Goal: Task Accomplishment & Management: Complete application form

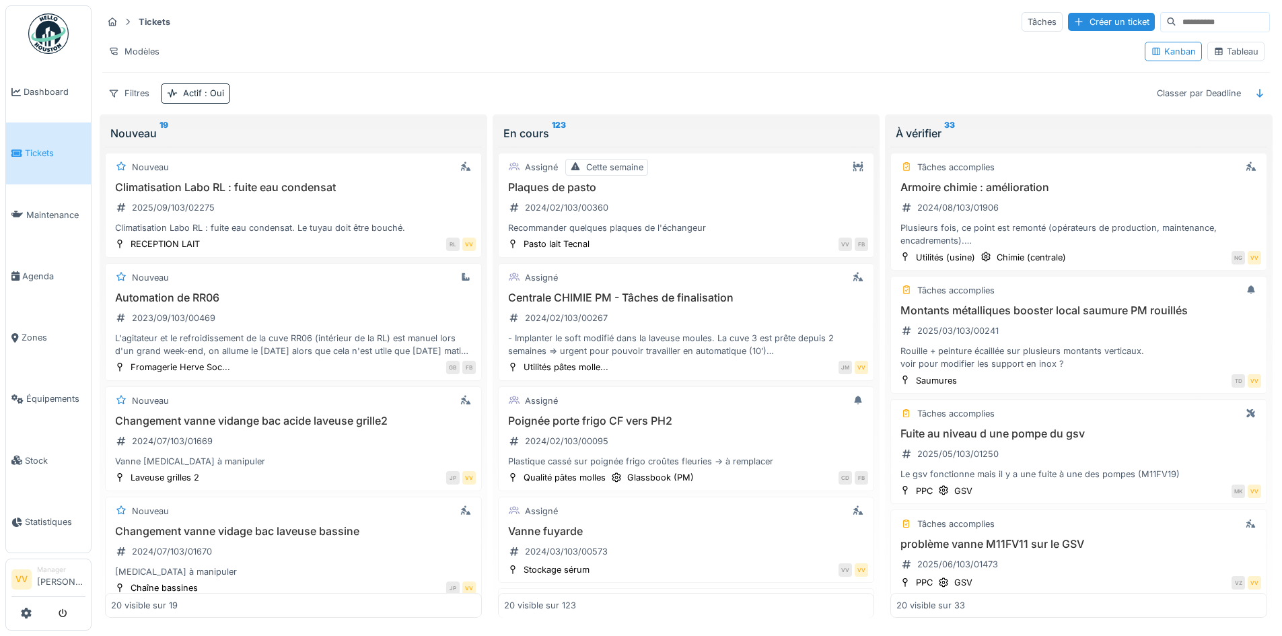
scroll to position [1934, 0]
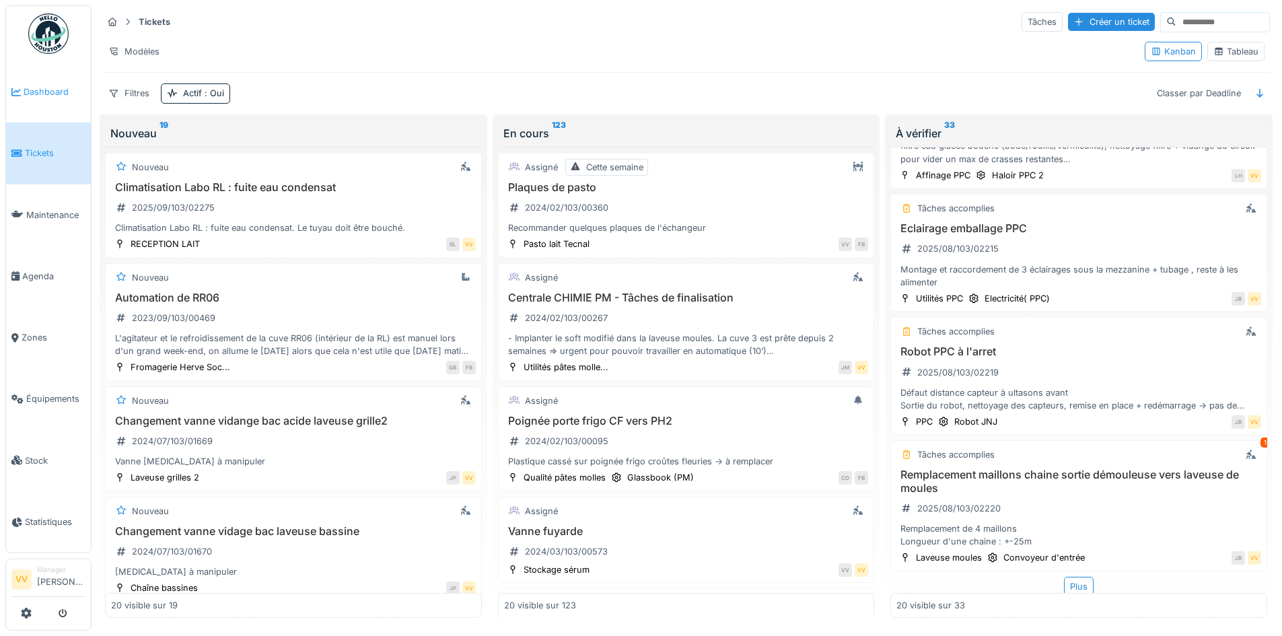
click at [50, 77] on link "Dashboard" at bounding box center [48, 91] width 85 height 61
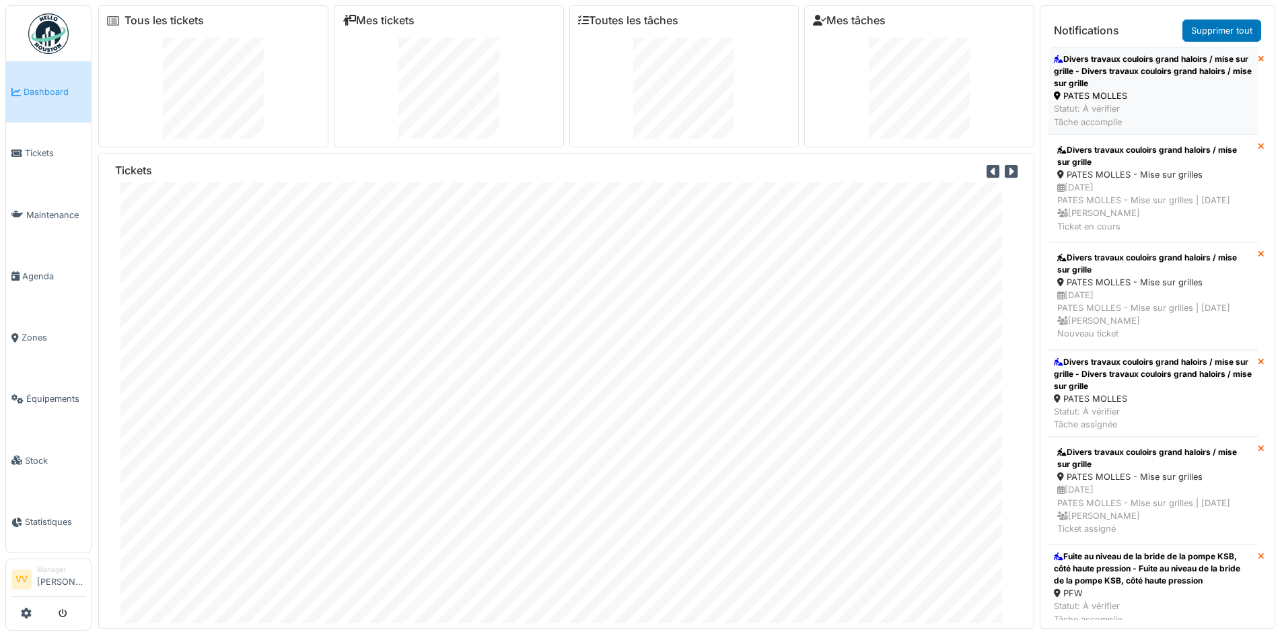
click at [1131, 66] on div "Divers travaux couloirs grand haloirs / mise sur grille - Divers travaux couloi…" at bounding box center [1153, 71] width 199 height 36
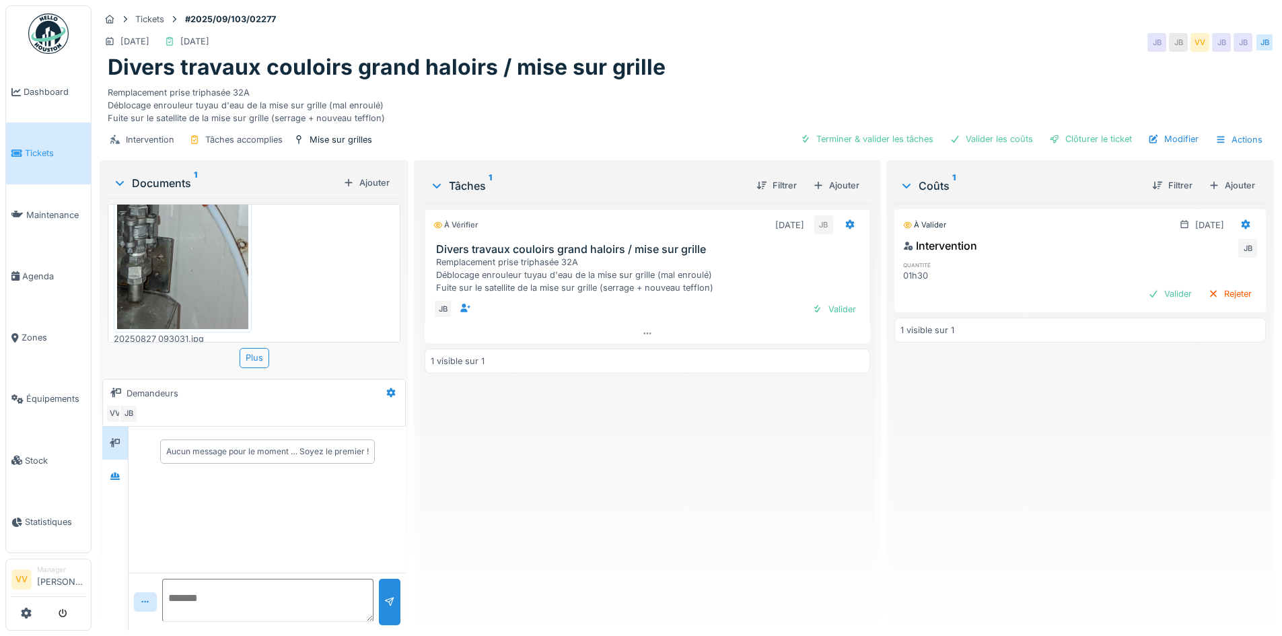
scroll to position [108, 0]
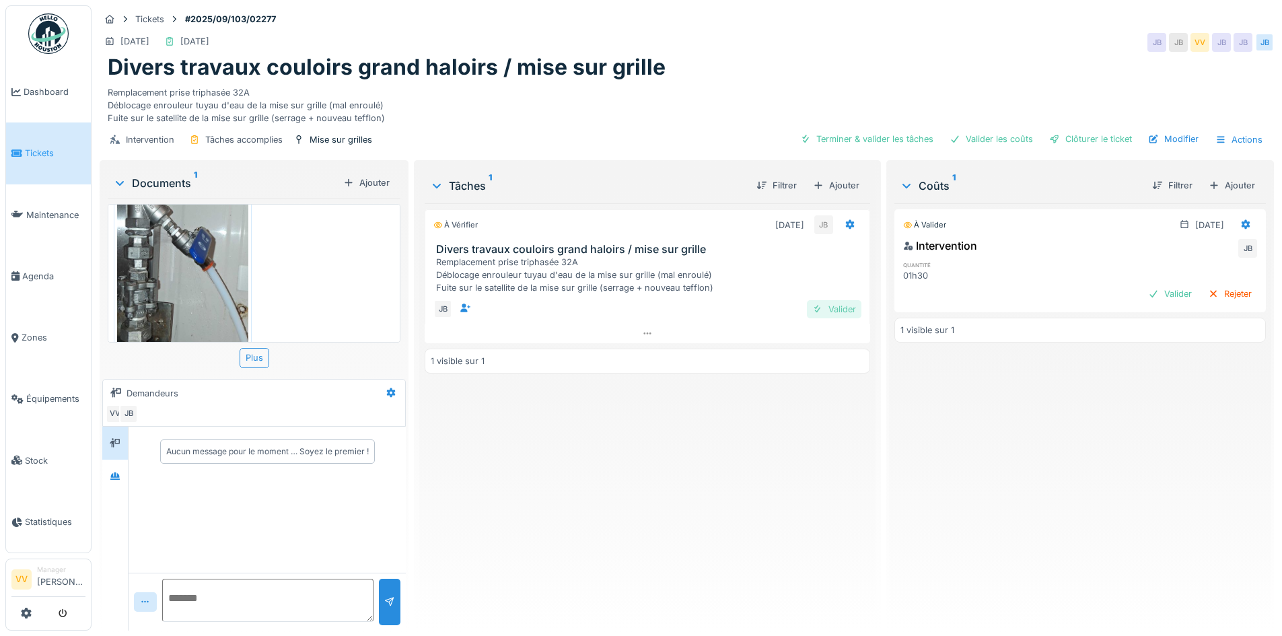
click at [840, 312] on div "Valider" at bounding box center [834, 309] width 55 height 18
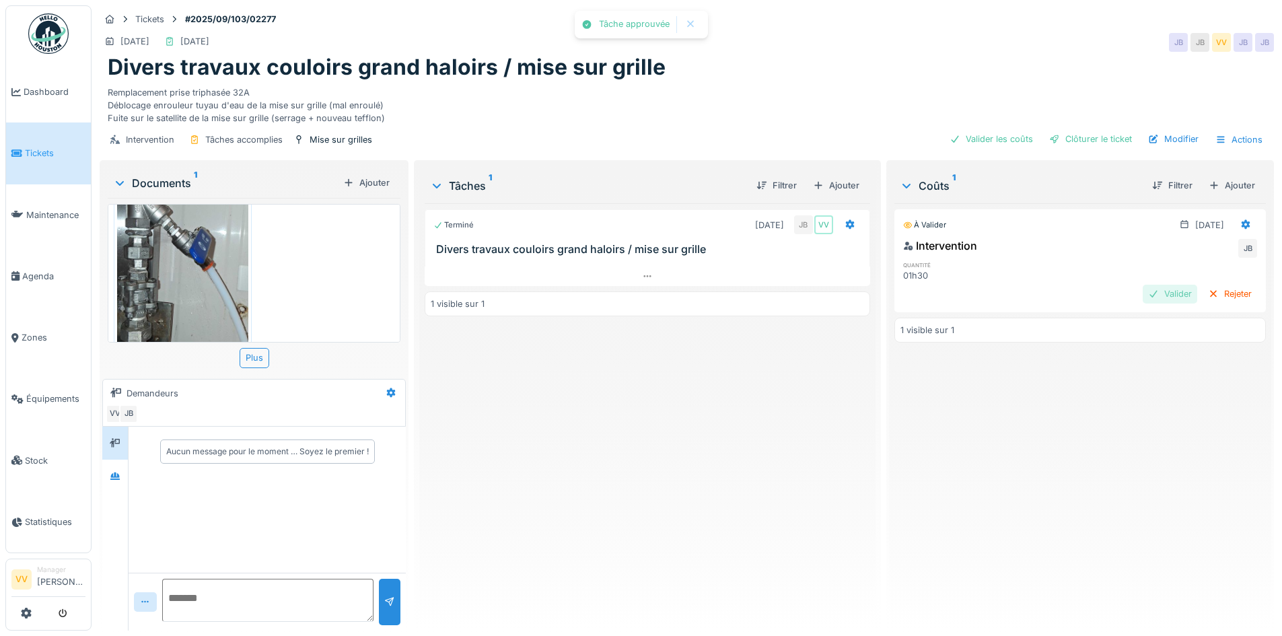
click at [1143, 288] on div "Valider" at bounding box center [1170, 294] width 55 height 18
click at [1111, 141] on div "Clôturer le ticket" at bounding box center [1091, 139] width 94 height 18
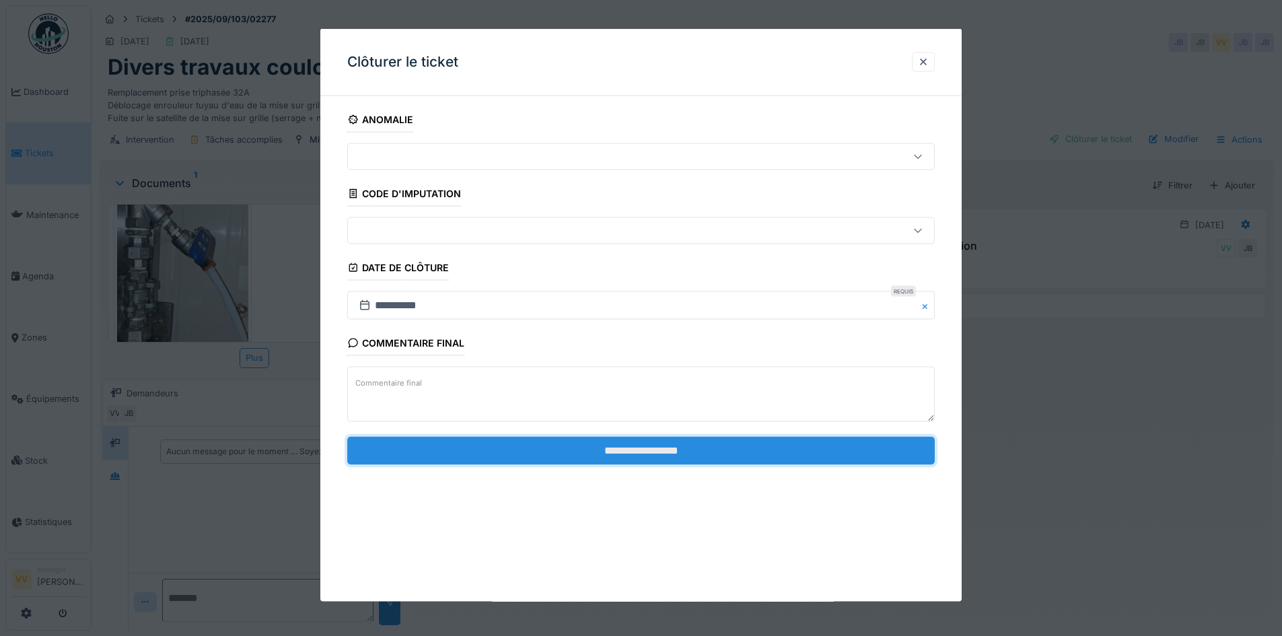
click at [571, 452] on input "**********" at bounding box center [640, 450] width 587 height 28
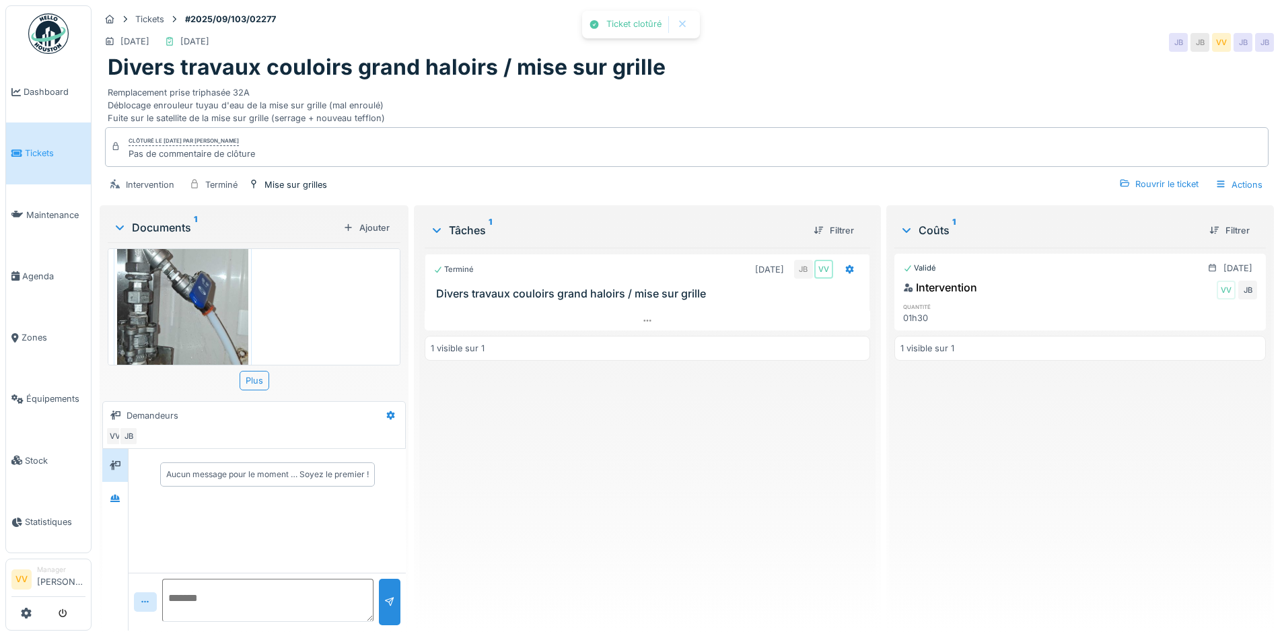
click at [1083, 524] on div "Validé 28/08/2025 Intervention VV JB quantité 01h30 1 visible sur 1" at bounding box center [1079, 434] width 371 height 372
click at [29, 96] on span "Dashboard" at bounding box center [55, 91] width 62 height 13
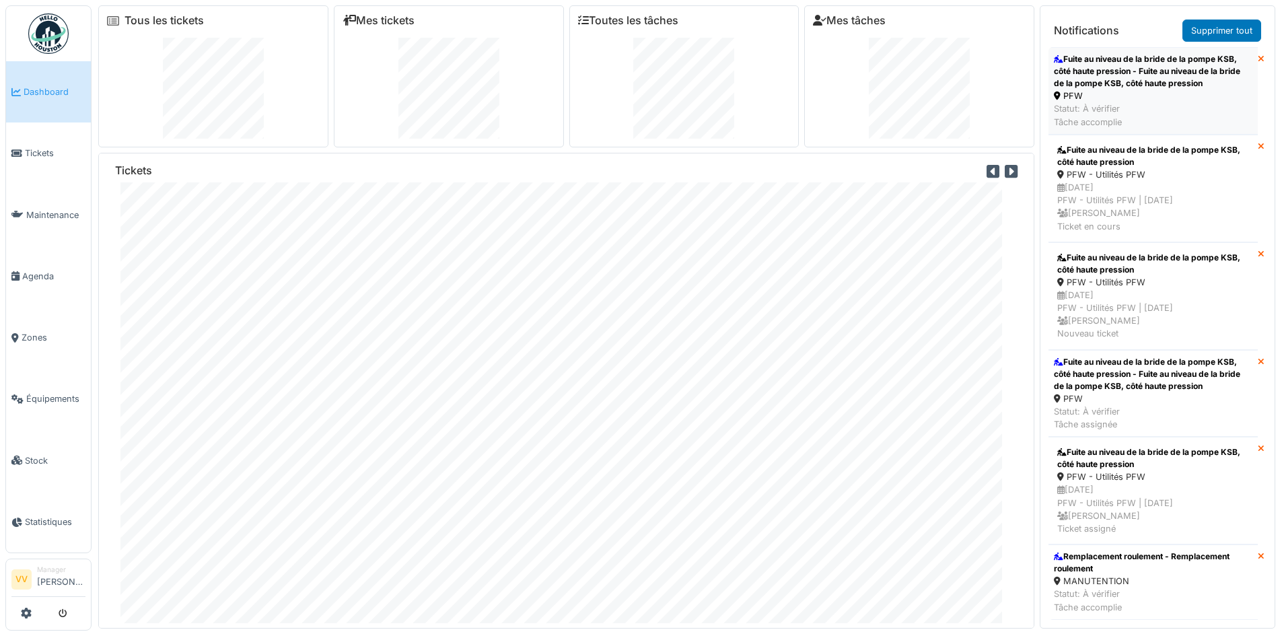
click at [1148, 89] on div "Fuite au niveau de la bride de la pompe KSB, côté haute pression - Fuite au niv…" at bounding box center [1153, 71] width 199 height 36
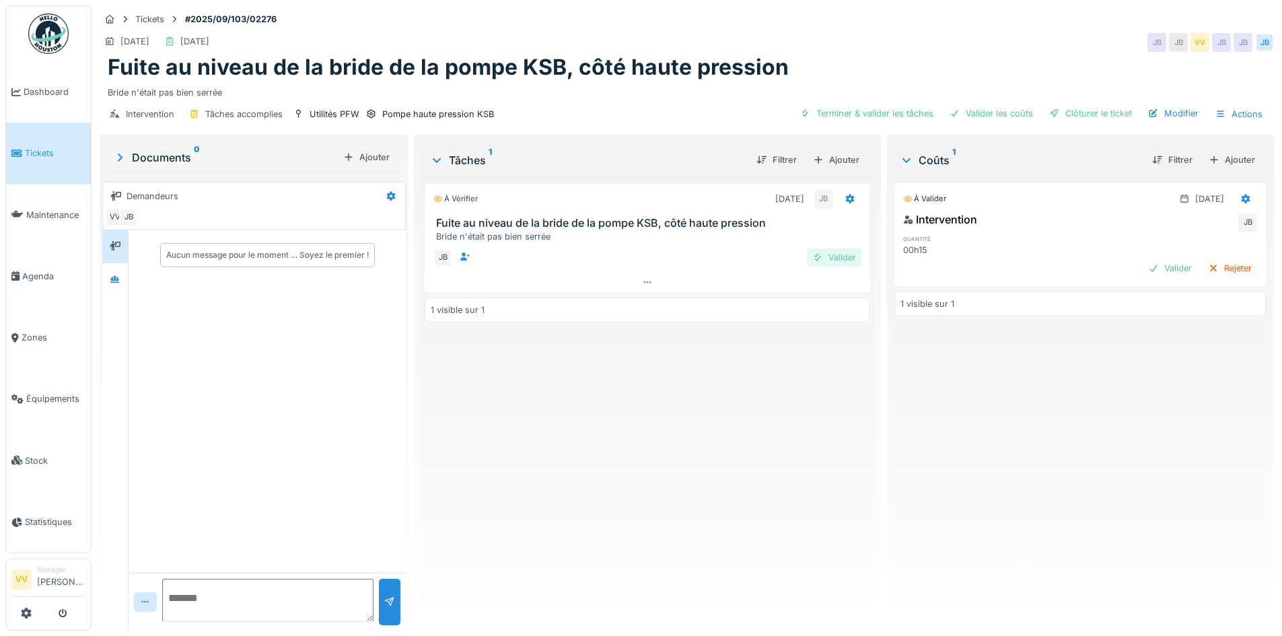
click at [824, 260] on div "Valider" at bounding box center [834, 257] width 55 height 18
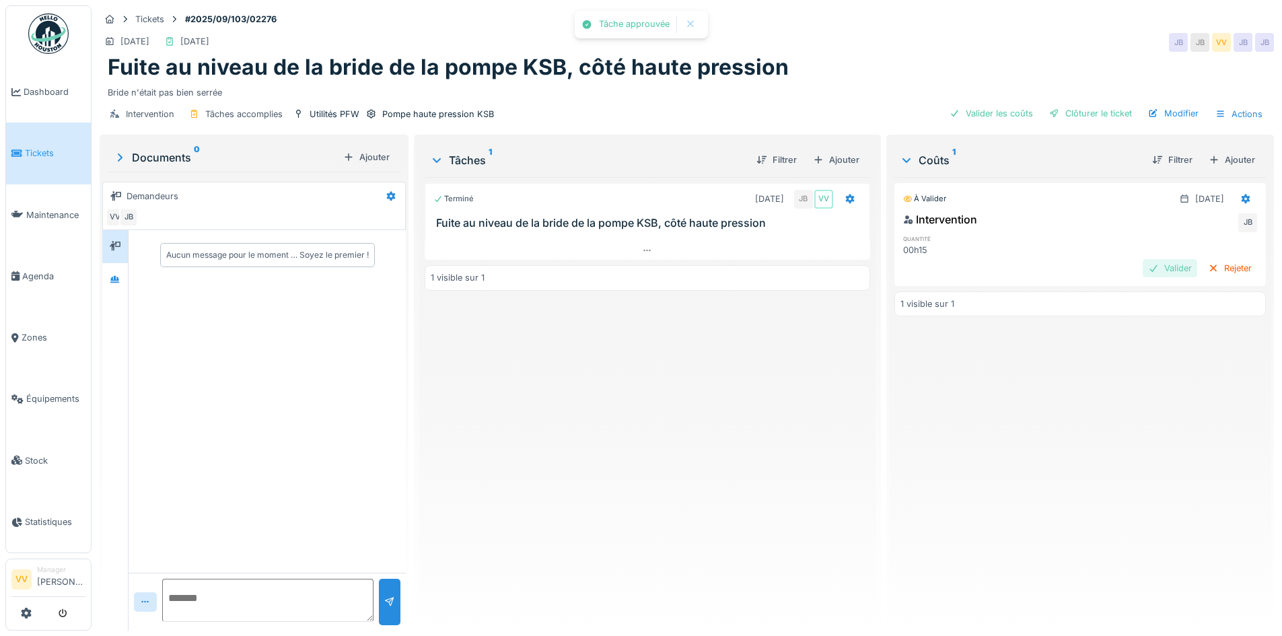
click at [1143, 266] on div "Valider" at bounding box center [1170, 268] width 55 height 18
click at [1059, 122] on div "Clôturer le ticket Modifier Actions" at bounding box center [1156, 114] width 225 height 20
click at [1065, 114] on div "Clôturer le ticket" at bounding box center [1091, 113] width 94 height 18
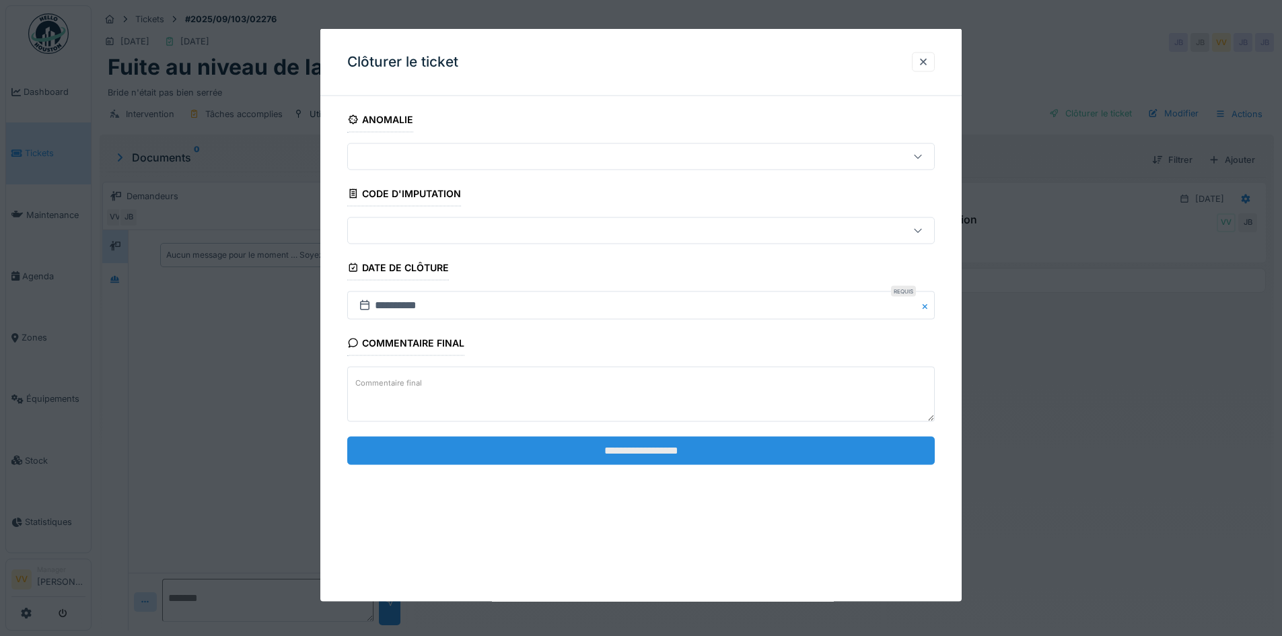
click at [726, 444] on input "**********" at bounding box center [640, 450] width 587 height 28
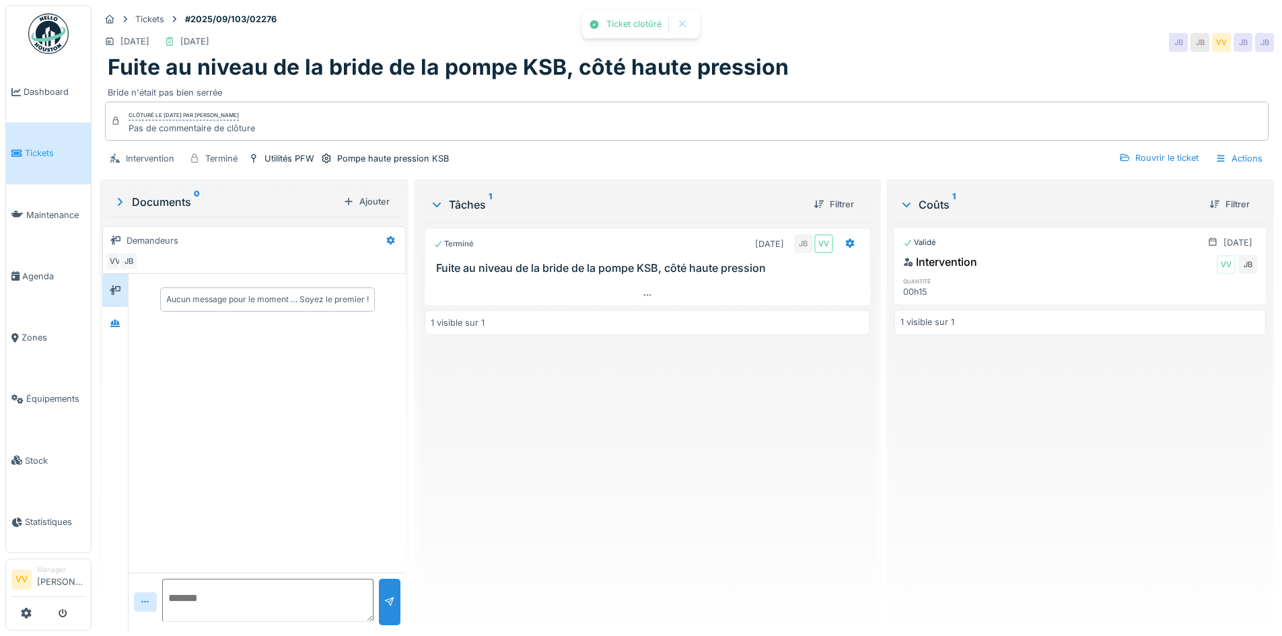
drag, startPoint x: 875, startPoint y: 460, endPoint x: 361, endPoint y: 238, distance: 559.7
click at [858, 454] on div "Tickets #2025/09/103/02276 04/09/2025 28/08/2025 JB JB VV JB JB Fuite au niveau…" at bounding box center [687, 318] width 1190 height 636
click at [64, 89] on span "Dashboard" at bounding box center [55, 91] width 62 height 13
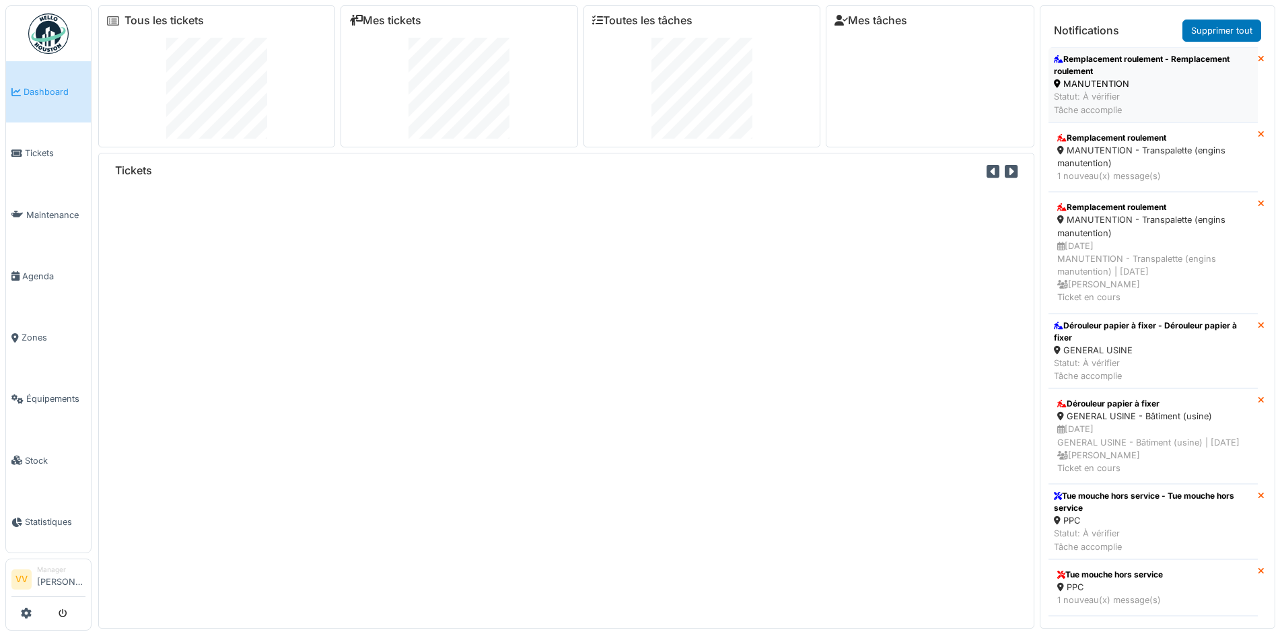
click at [1149, 70] on div "Remplacement roulement - Remplacement roulement" at bounding box center [1153, 65] width 199 height 24
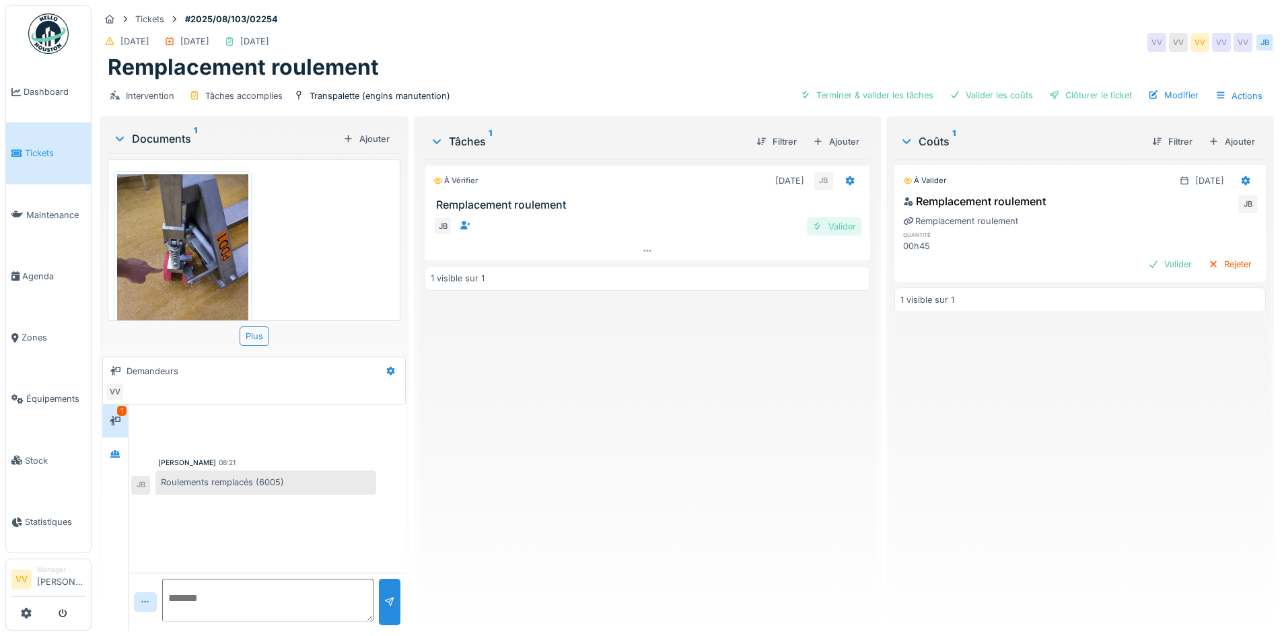
drag, startPoint x: 832, startPoint y: 227, endPoint x: 841, endPoint y: 224, distance: 9.2
click at [834, 227] on div "Valider" at bounding box center [834, 226] width 55 height 18
click at [1144, 264] on div "Valider" at bounding box center [1170, 264] width 55 height 18
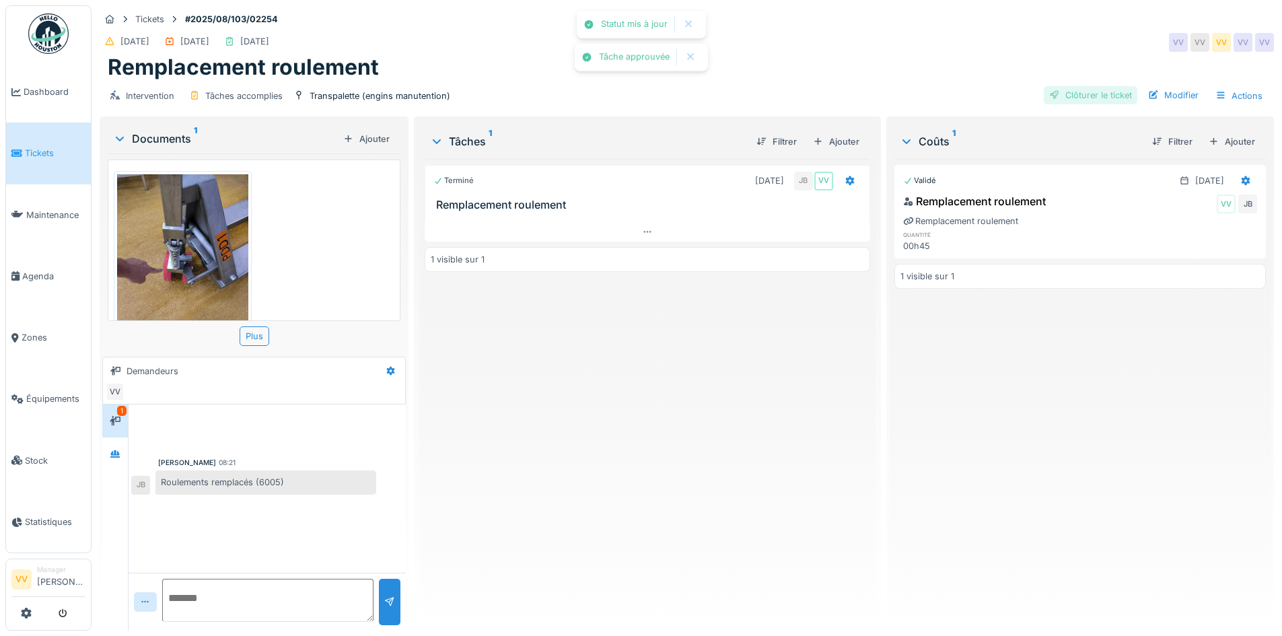
click at [1097, 92] on div "Clôturer le ticket" at bounding box center [1091, 95] width 94 height 18
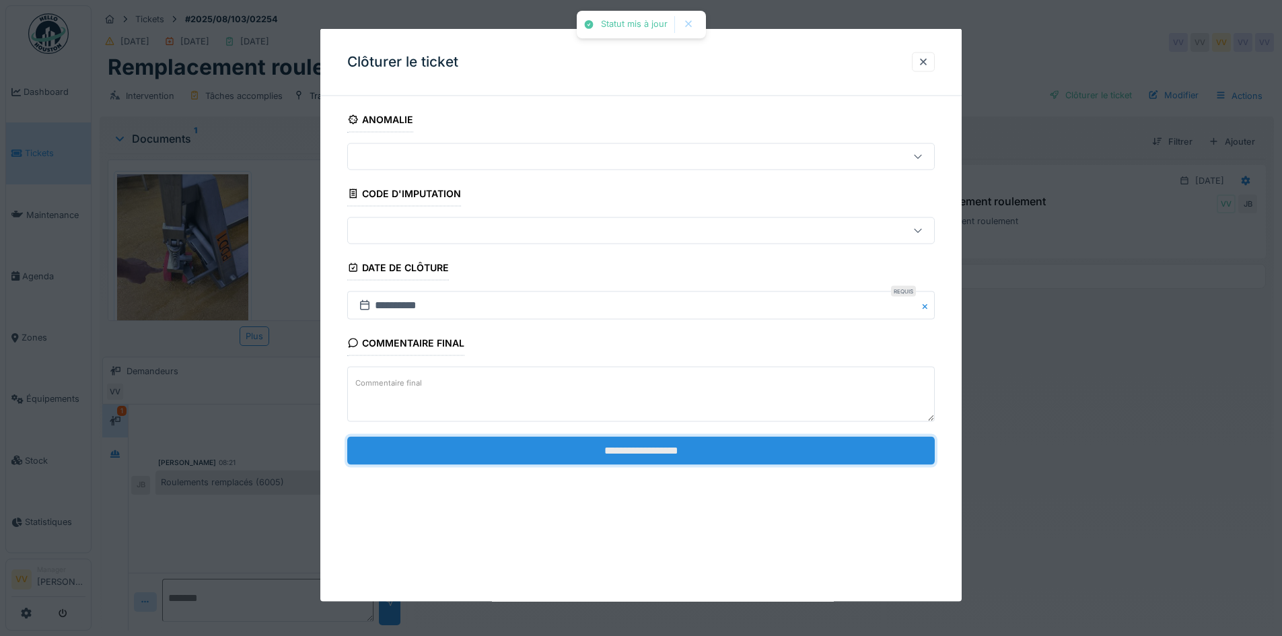
click at [552, 447] on input "**********" at bounding box center [640, 450] width 587 height 28
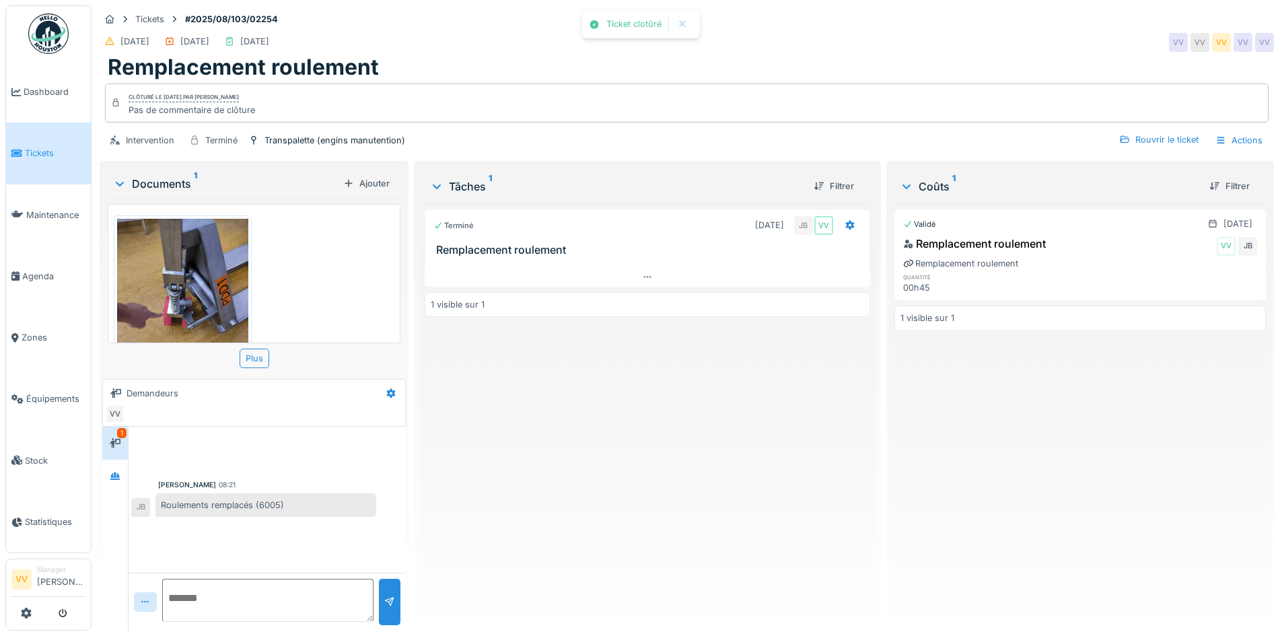
click at [552, 447] on div "Terminé 26/08/2025 JB VV Remplacement roulement 1 visible sur 1" at bounding box center [647, 411] width 445 height 417
click at [34, 90] on span "Dashboard" at bounding box center [55, 91] width 62 height 13
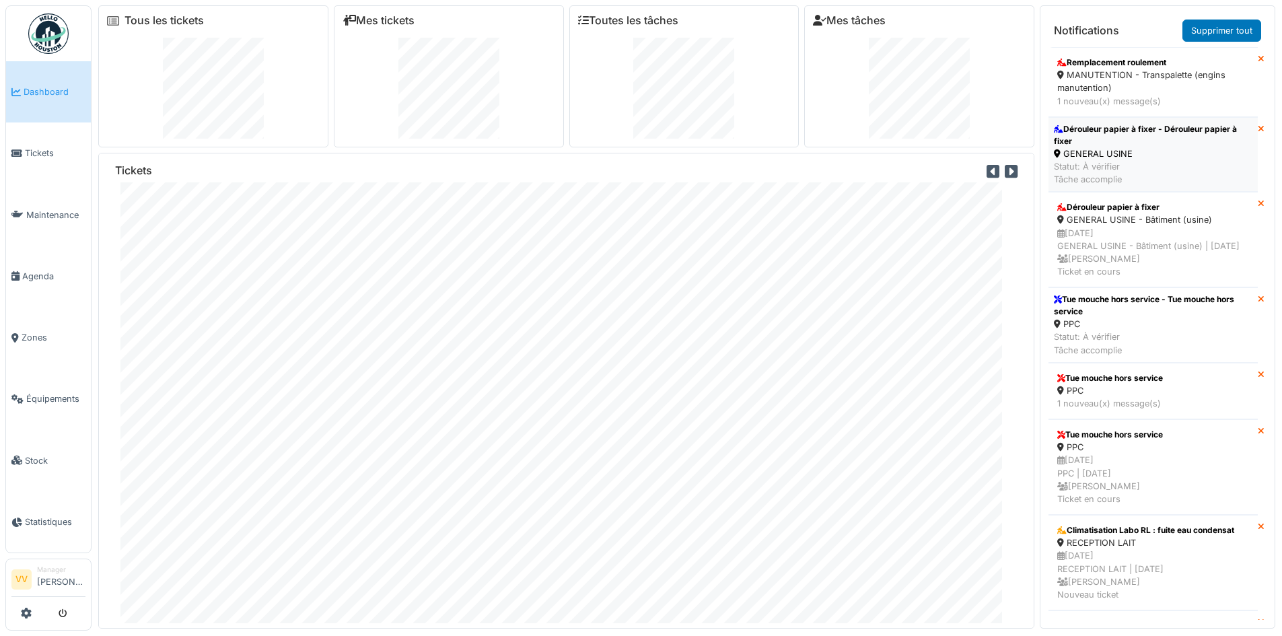
click at [1209, 140] on div "Dérouleur papier à fixer - Dérouleur papier à fixer" at bounding box center [1153, 135] width 199 height 24
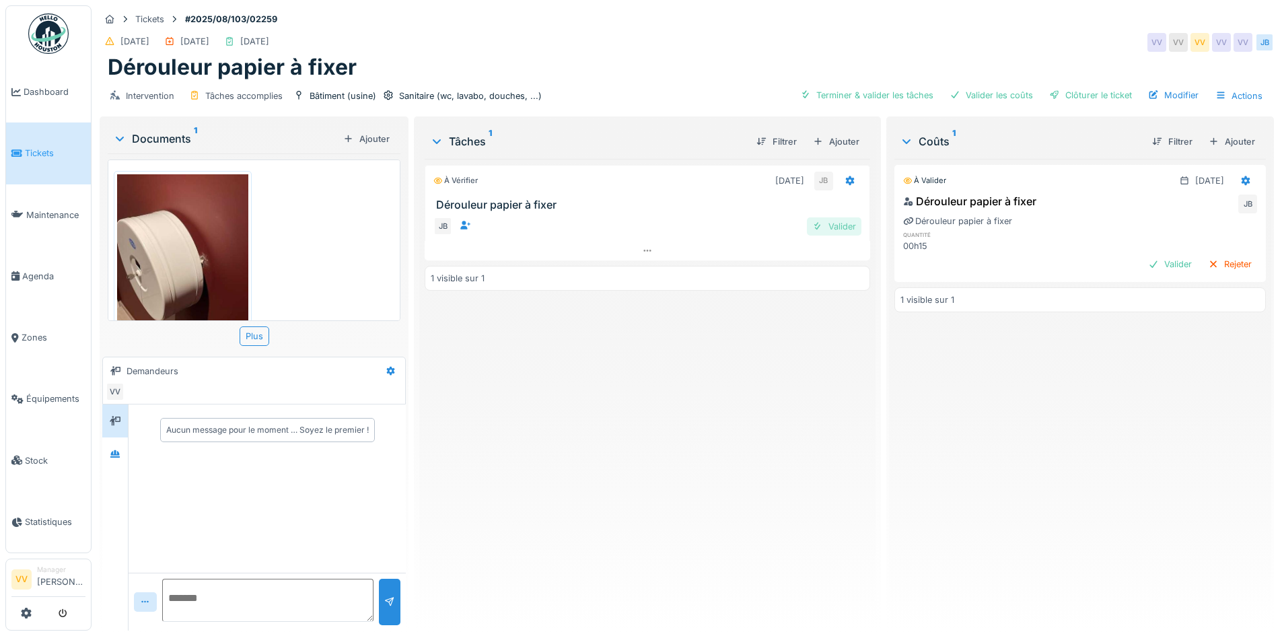
click at [831, 223] on div "Valider" at bounding box center [834, 226] width 55 height 18
click at [1145, 268] on div "Valider" at bounding box center [1170, 264] width 55 height 18
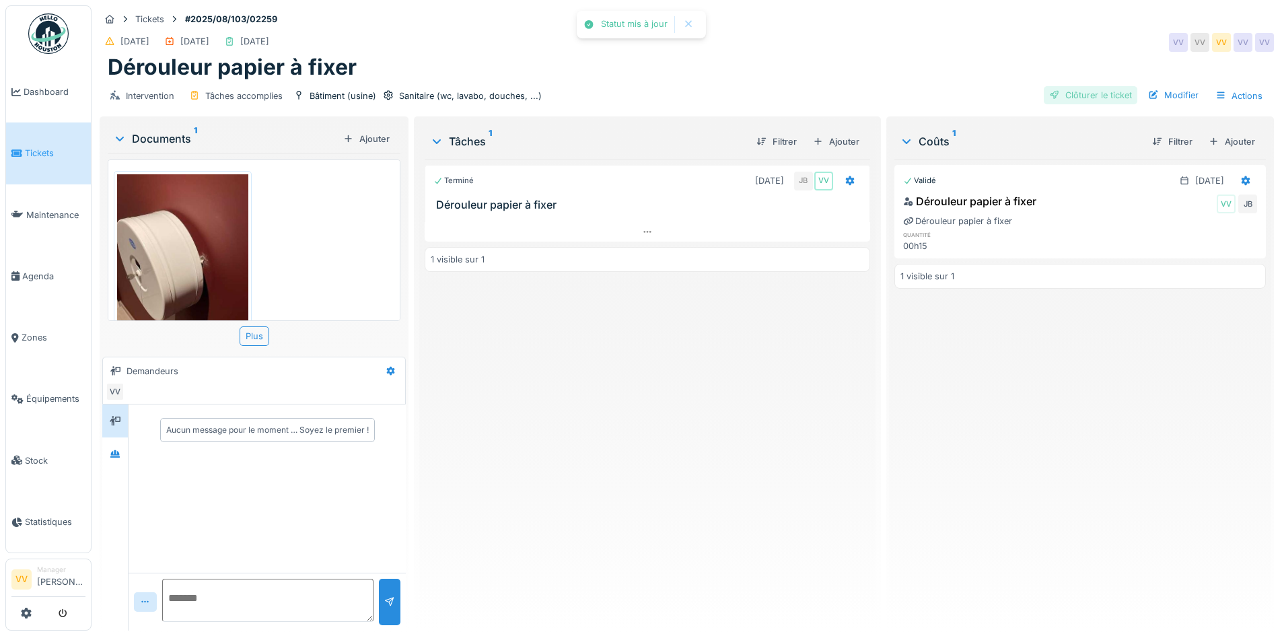
click at [1077, 92] on div "Clôturer le ticket" at bounding box center [1091, 95] width 94 height 18
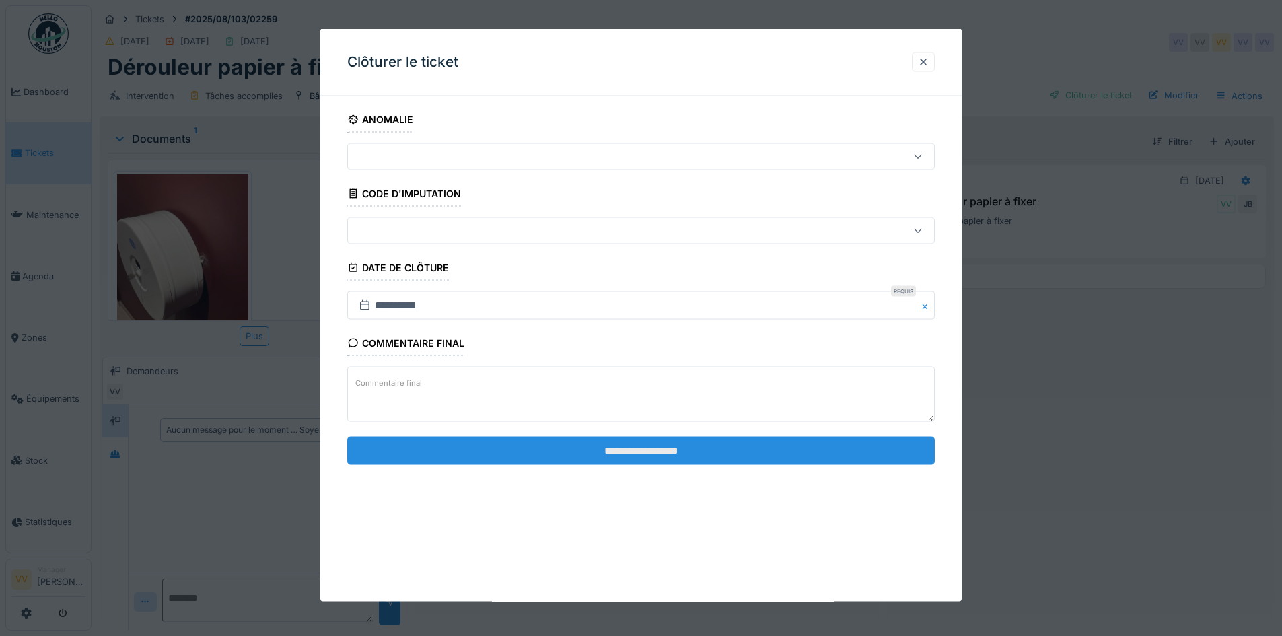
click at [793, 446] on input "**********" at bounding box center [640, 450] width 587 height 28
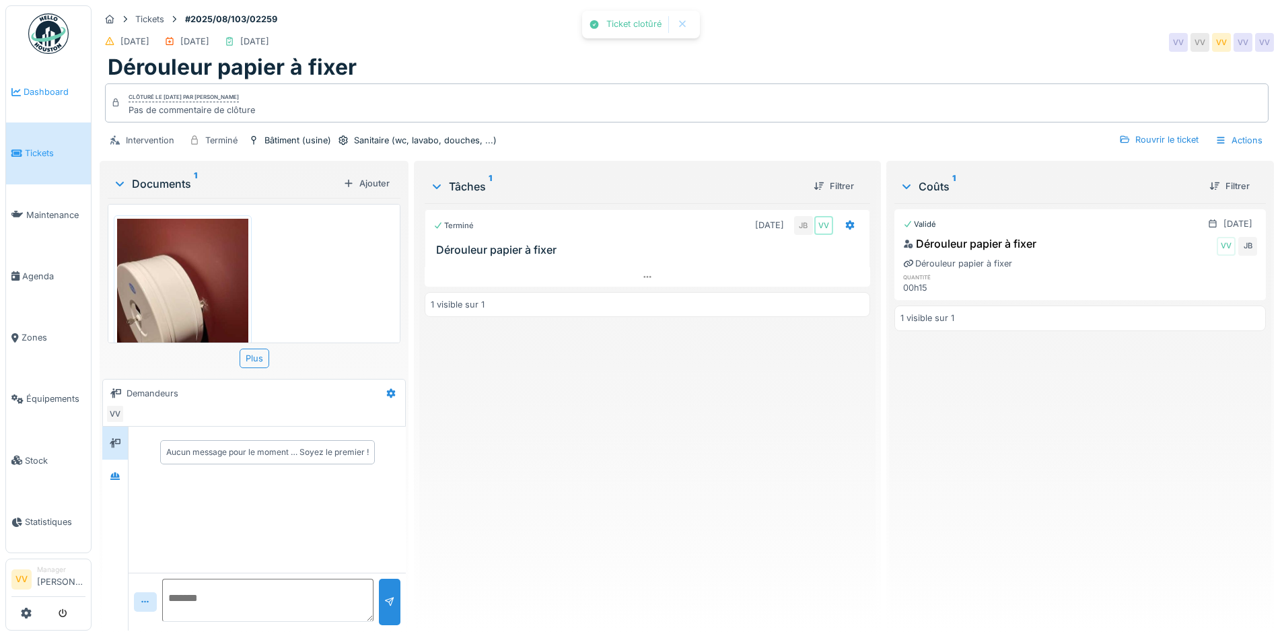
click at [56, 96] on span "Dashboard" at bounding box center [55, 91] width 62 height 13
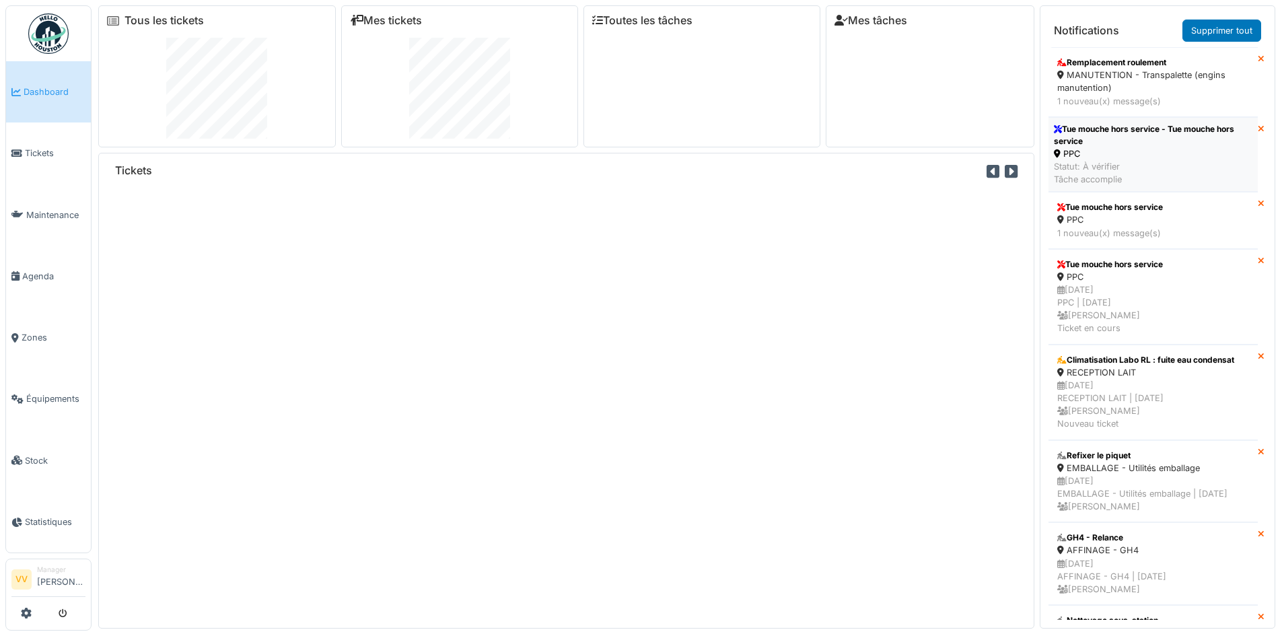
click at [1182, 166] on div "Statut: À vérifier Tâche accomplie" at bounding box center [1153, 173] width 199 height 26
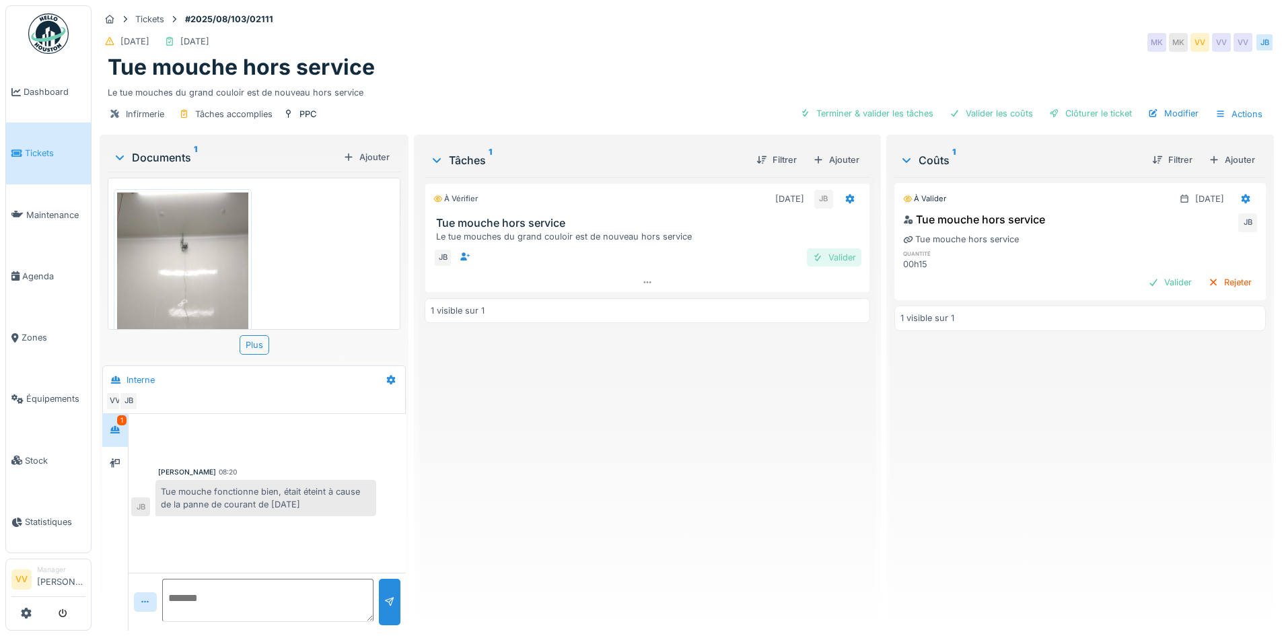
click at [834, 252] on div "Valider" at bounding box center [834, 257] width 55 height 18
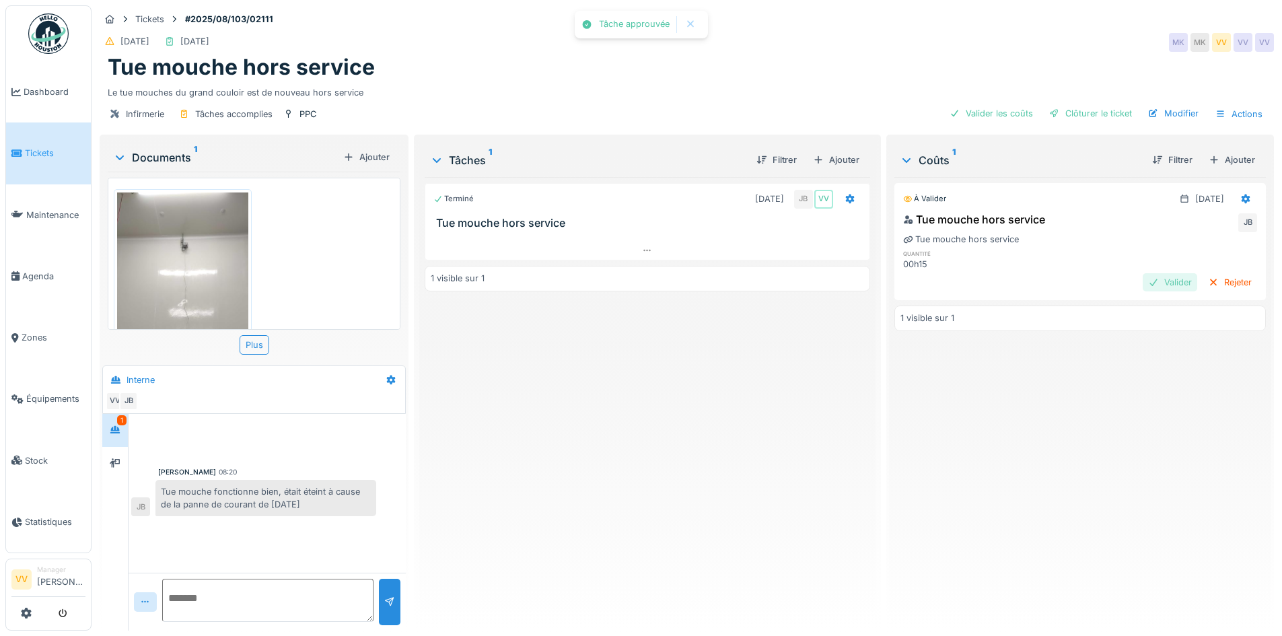
click at [1145, 281] on div "Valider" at bounding box center [1170, 282] width 55 height 18
click at [1085, 121] on div "Clôturer le ticket" at bounding box center [1091, 113] width 94 height 18
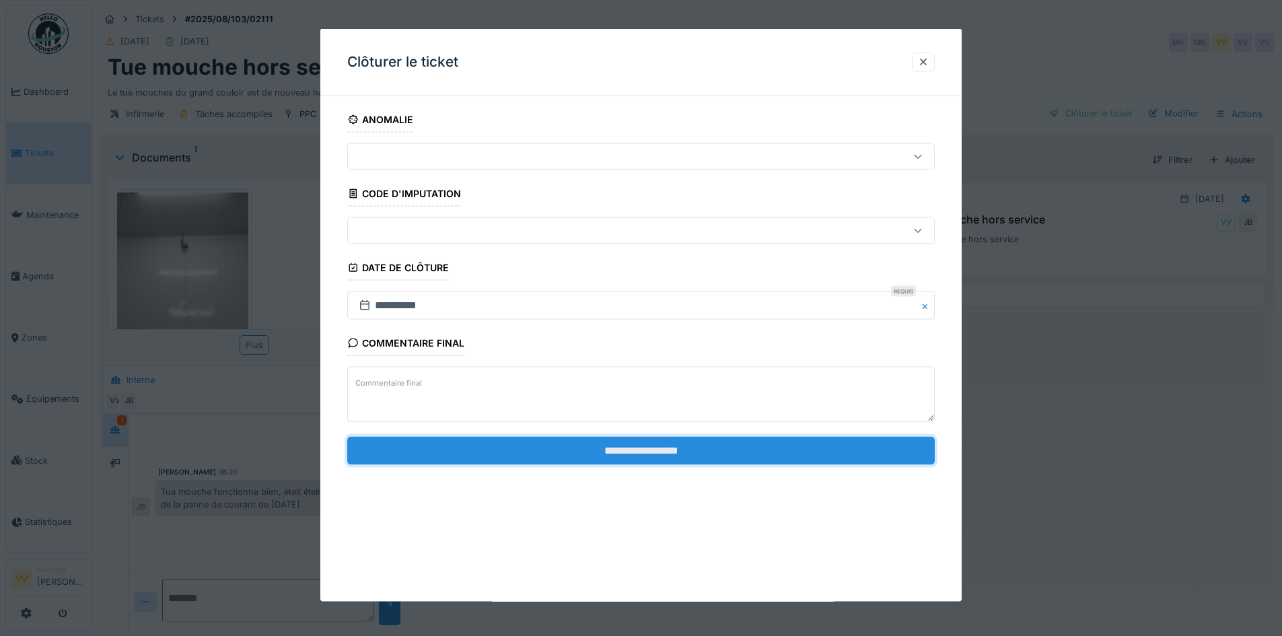
click at [656, 452] on input "**********" at bounding box center [640, 450] width 587 height 28
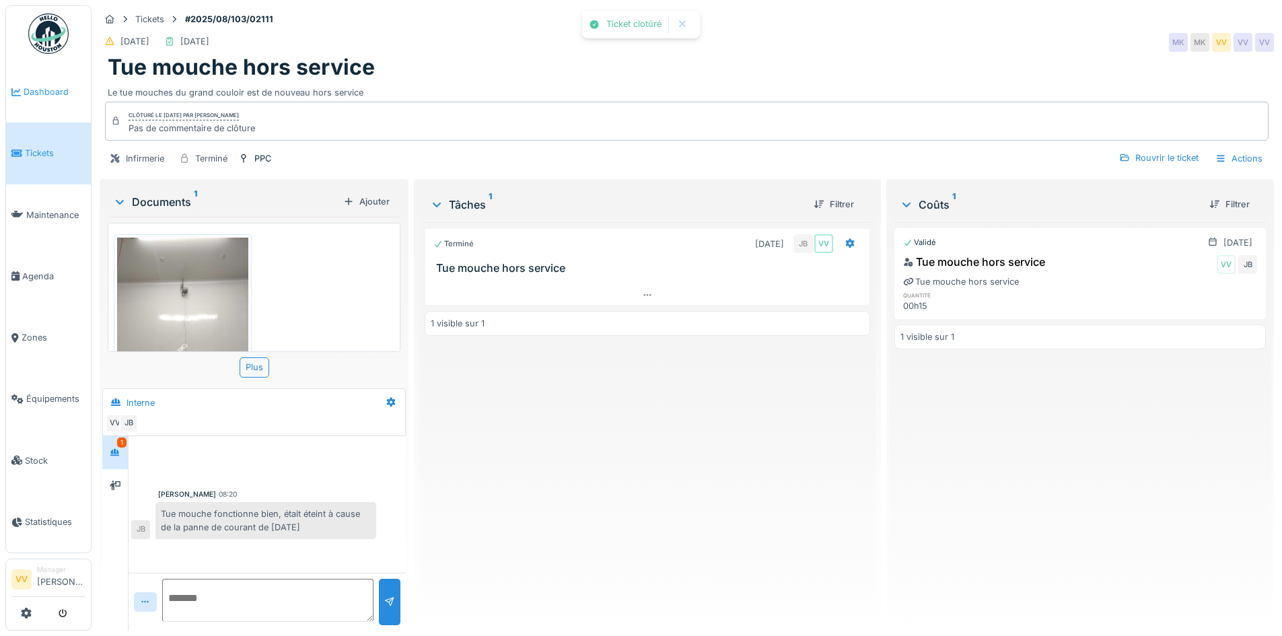
click at [55, 87] on span "Dashboard" at bounding box center [55, 91] width 62 height 13
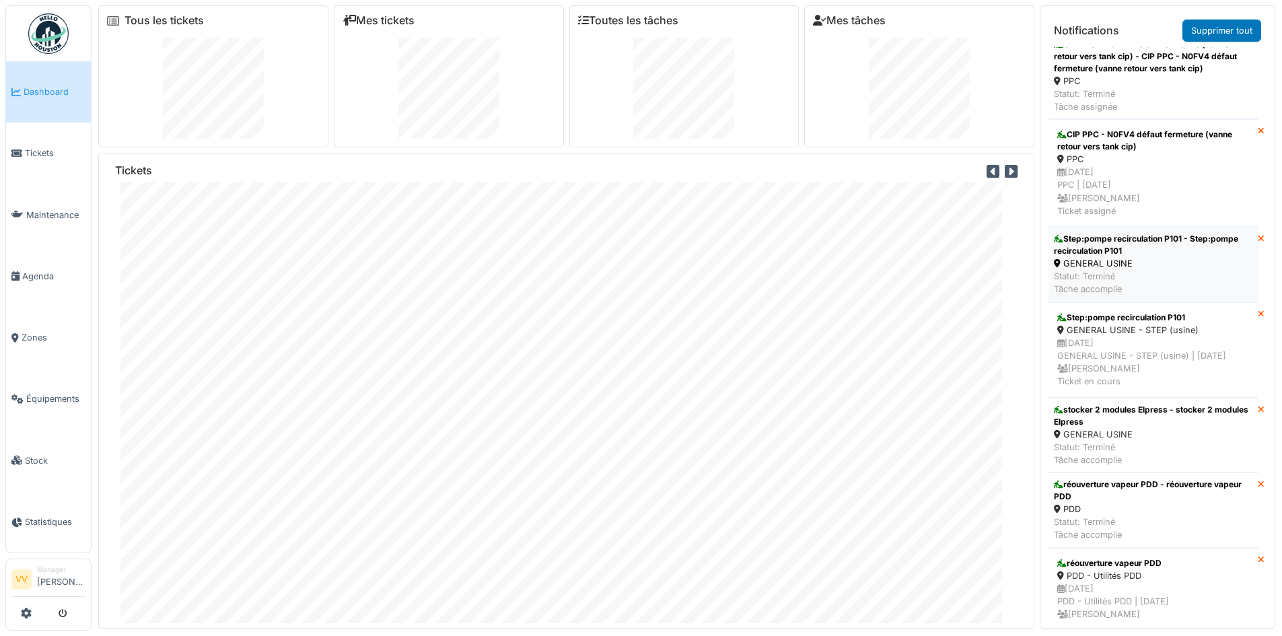
scroll to position [4440, 0]
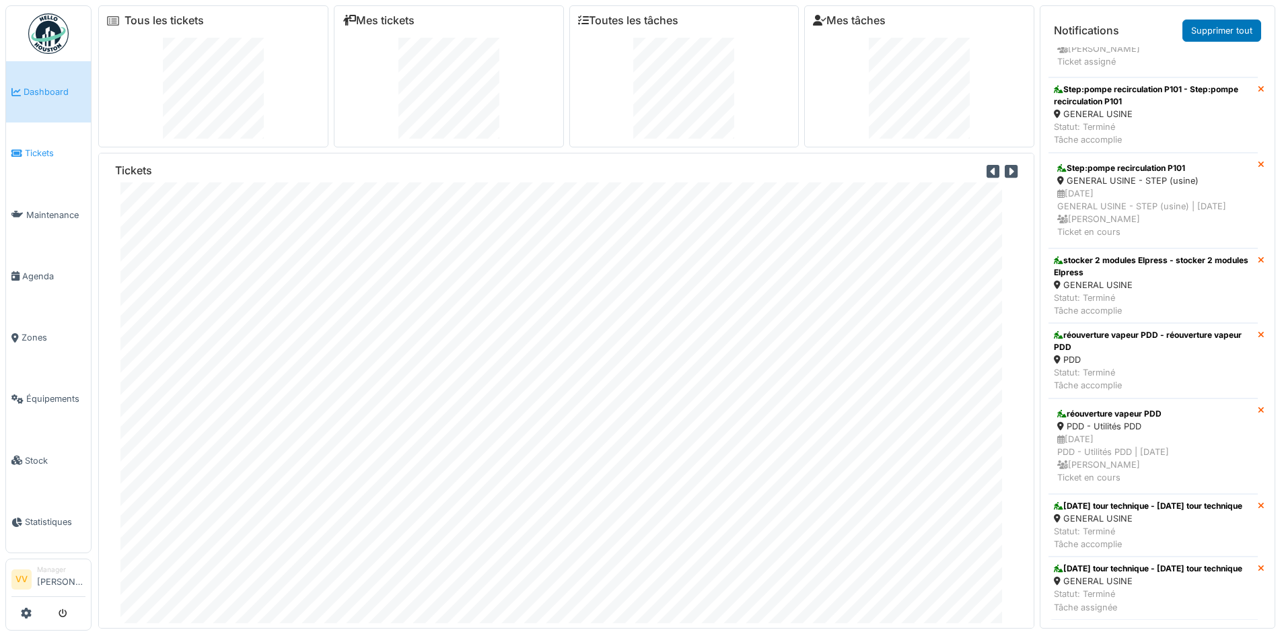
click at [58, 148] on span "Tickets" at bounding box center [55, 153] width 61 height 13
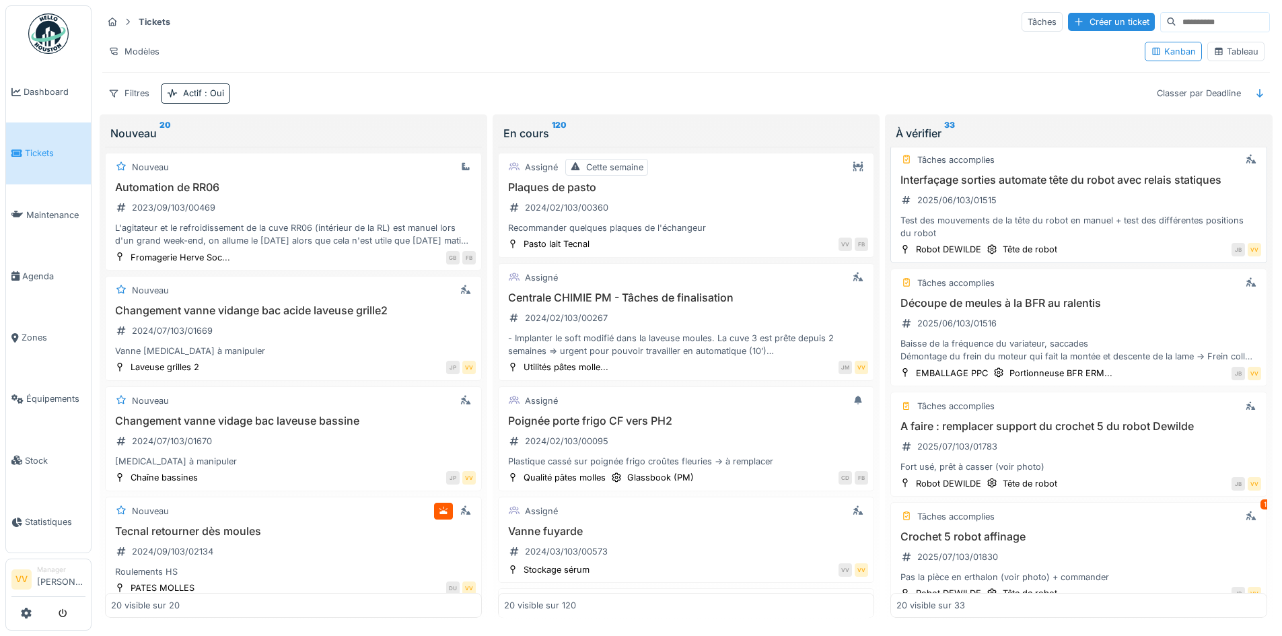
scroll to position [538, 0]
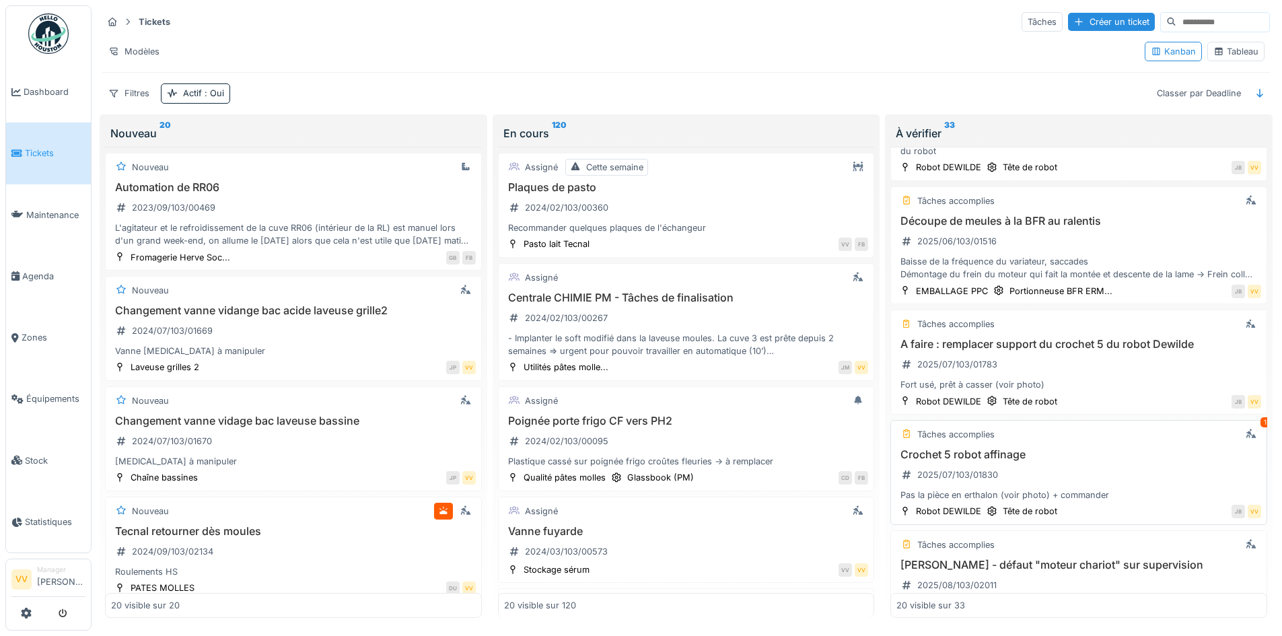
click at [1071, 429] on div "Tâches accomplies 1" at bounding box center [1078, 434] width 365 height 17
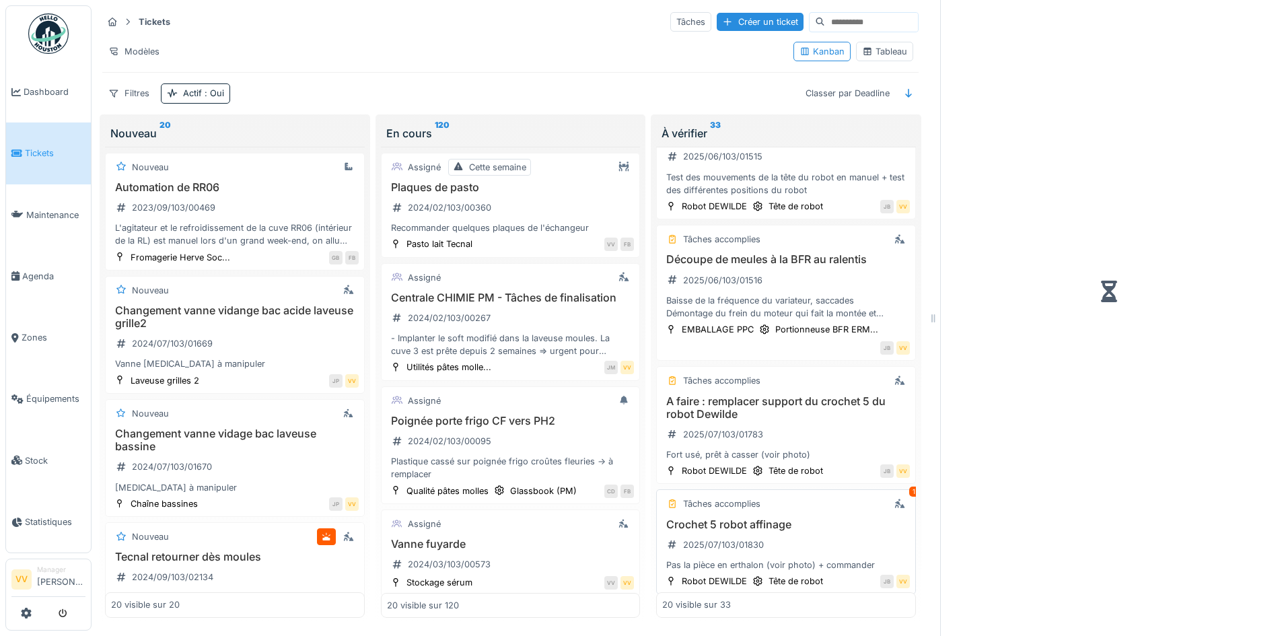
scroll to position [577, 0]
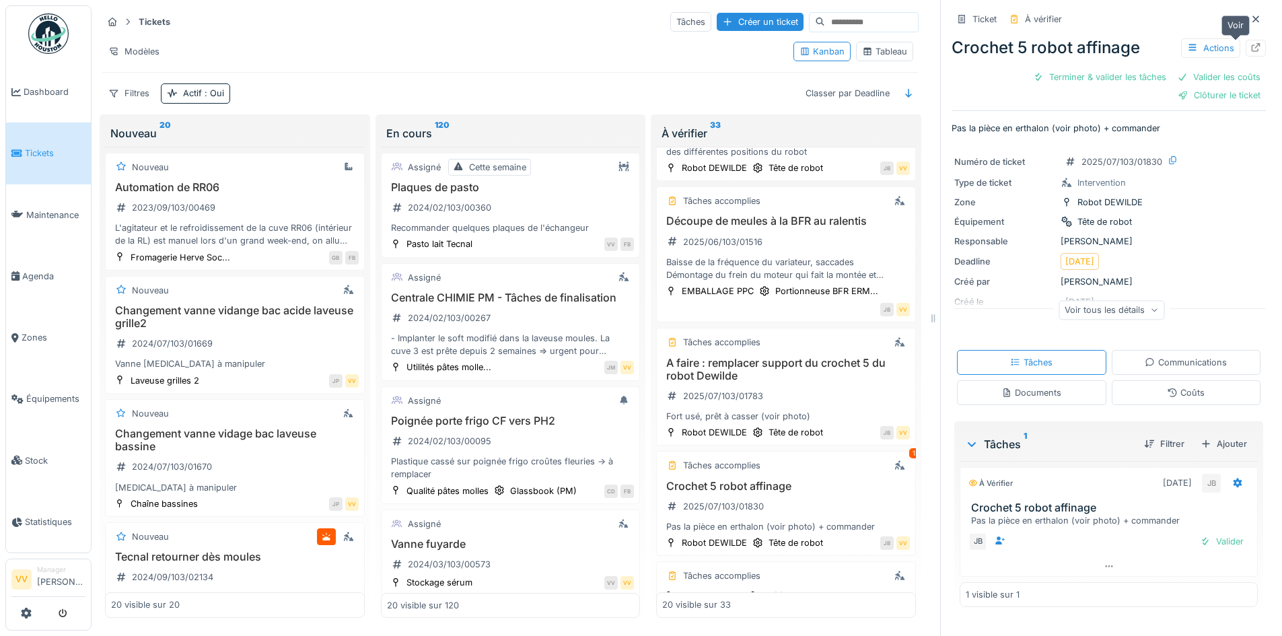
click at [1250, 46] on icon at bounding box center [1255, 47] width 11 height 9
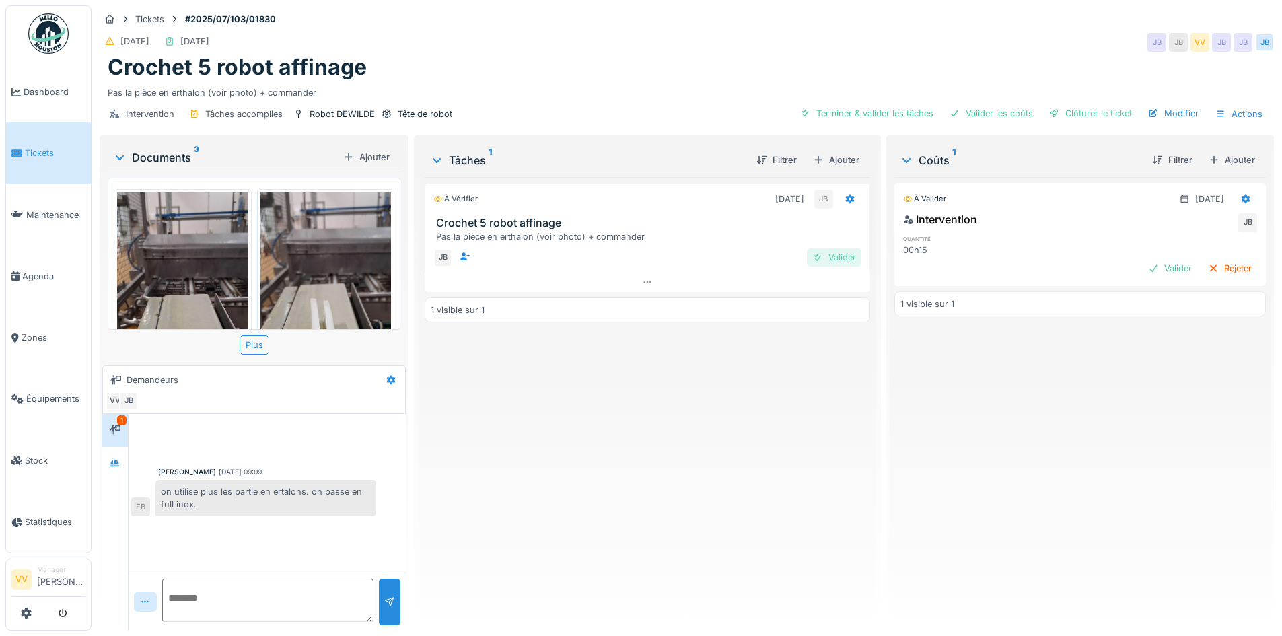
click at [807, 254] on div "Valider" at bounding box center [834, 257] width 55 height 18
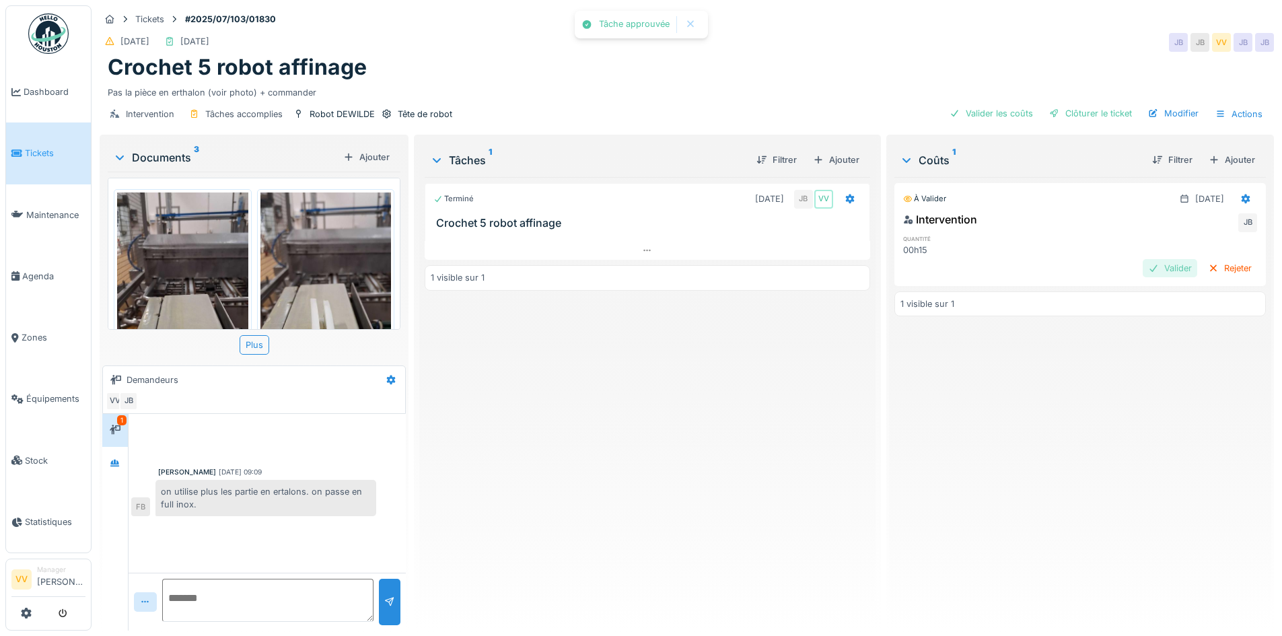
click at [1146, 271] on div "Valider" at bounding box center [1170, 268] width 55 height 18
click at [1100, 97] on div "Pas la pièce en erthalon (voir photo) + commander" at bounding box center [687, 90] width 1158 height 18
click at [1094, 116] on div "Clôturer le ticket" at bounding box center [1091, 113] width 94 height 18
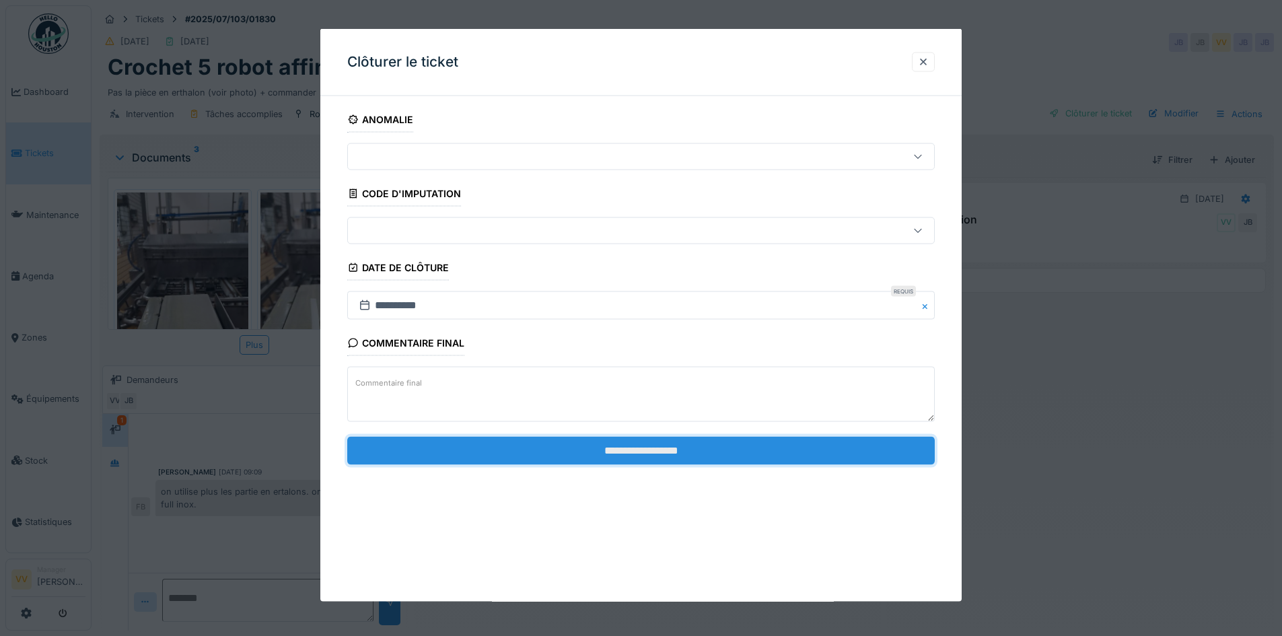
click at [641, 454] on input "**********" at bounding box center [640, 450] width 587 height 28
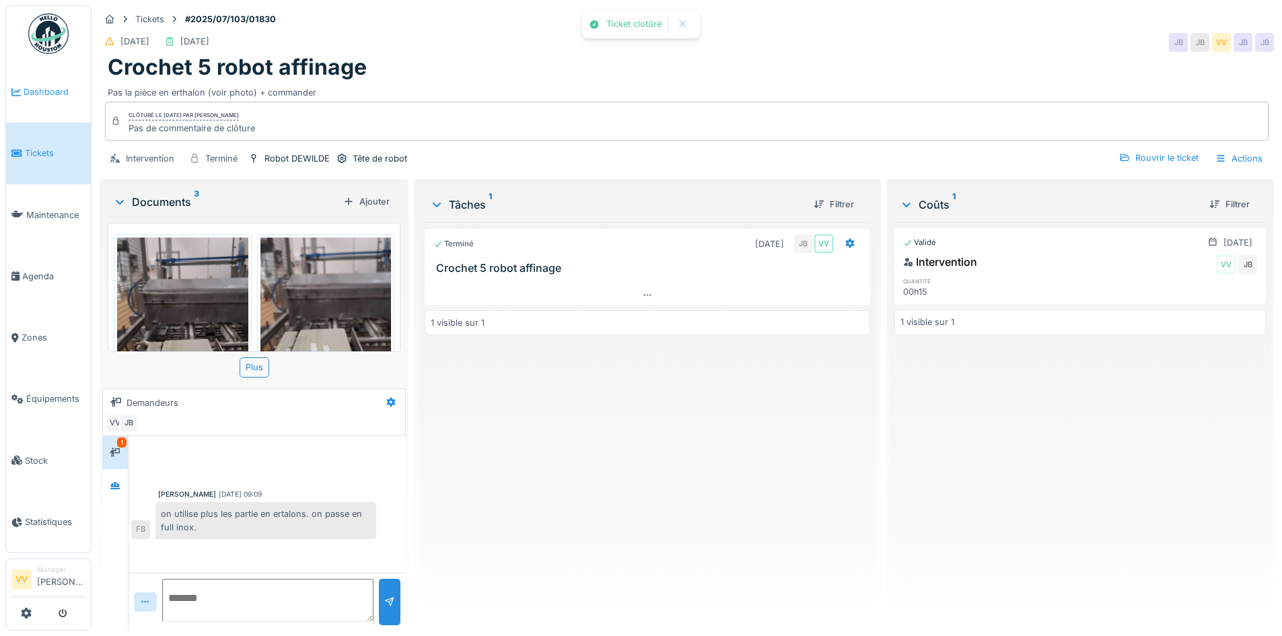
click at [19, 85] on li "Dashboard" at bounding box center [48, 91] width 74 height 13
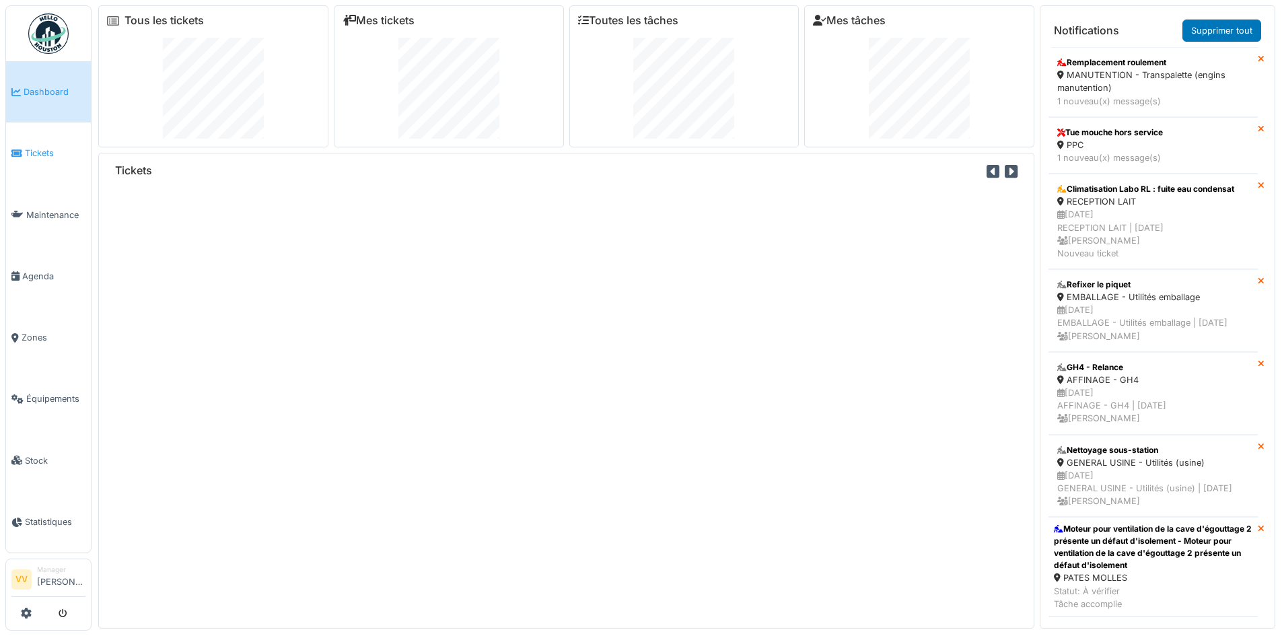
click at [36, 149] on span "Tickets" at bounding box center [55, 153] width 61 height 13
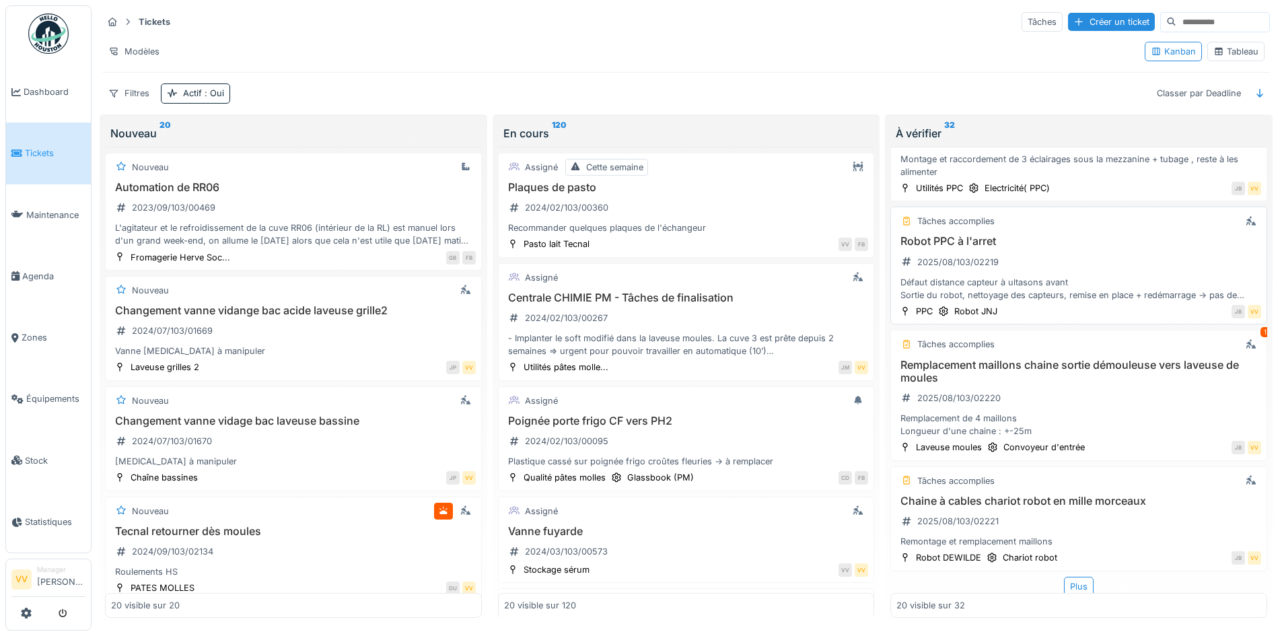
scroll to position [8, 0]
click at [1104, 495] on div "Chaine à cables chariot robot en mille morceaux 2025/08/103/02221 Remontage et …" at bounding box center [1078, 522] width 365 height 54
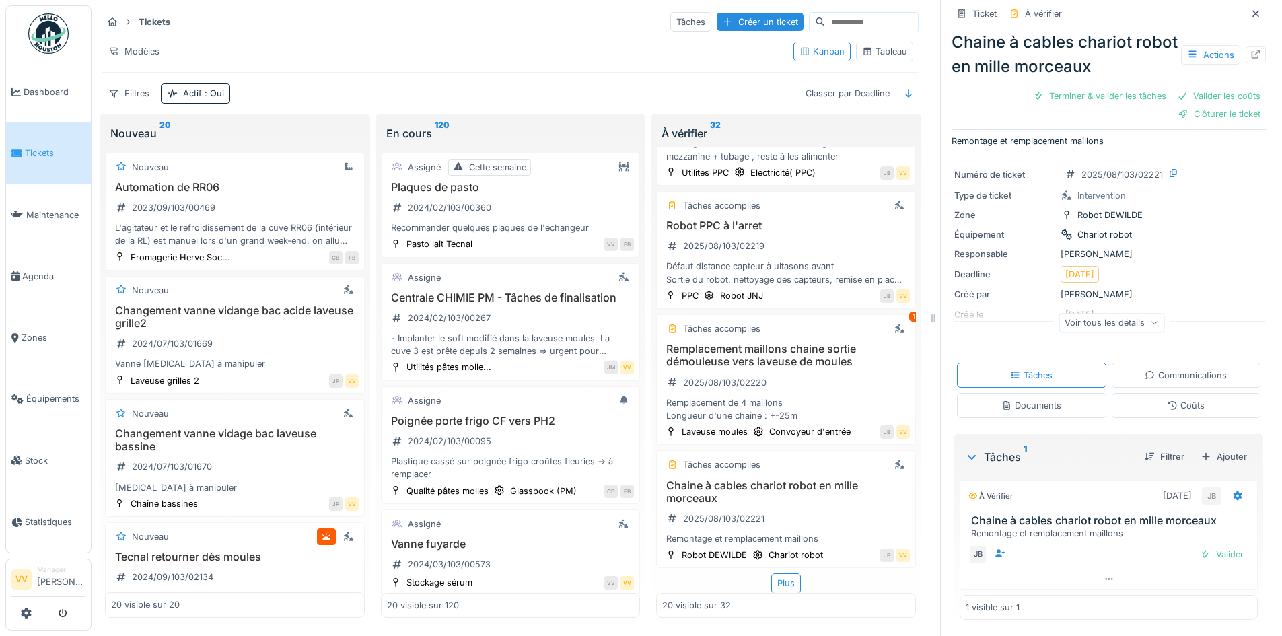
click at [30, 143] on link "Tickets" at bounding box center [48, 152] width 85 height 61
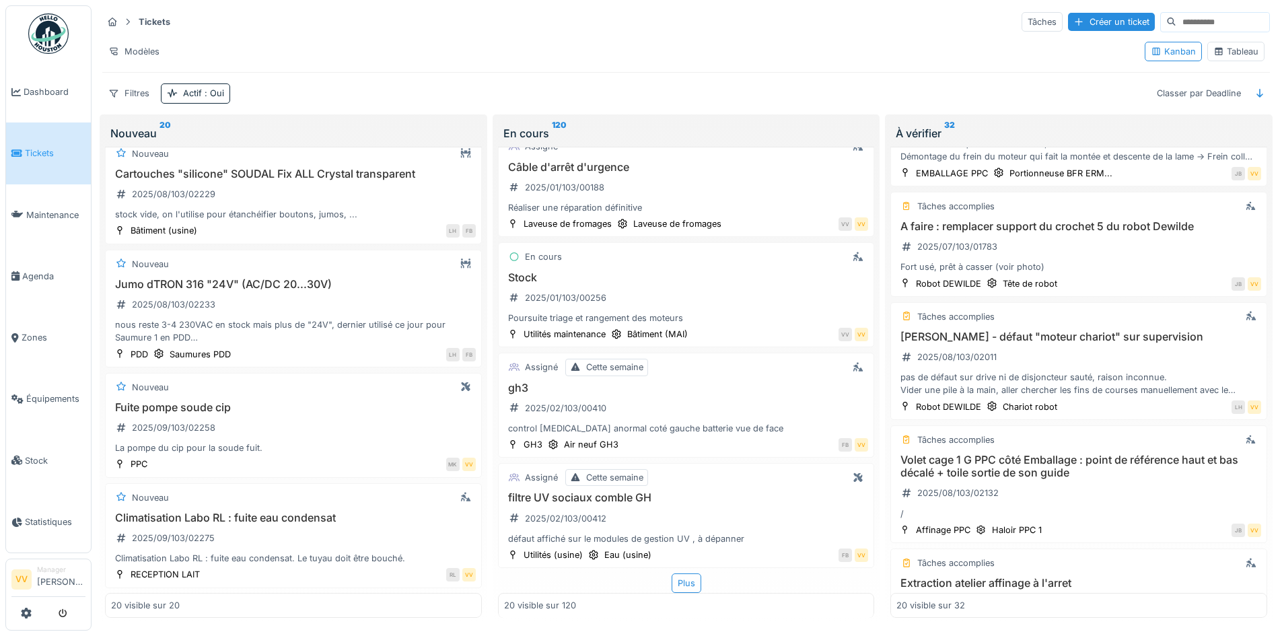
scroll to position [538, 0]
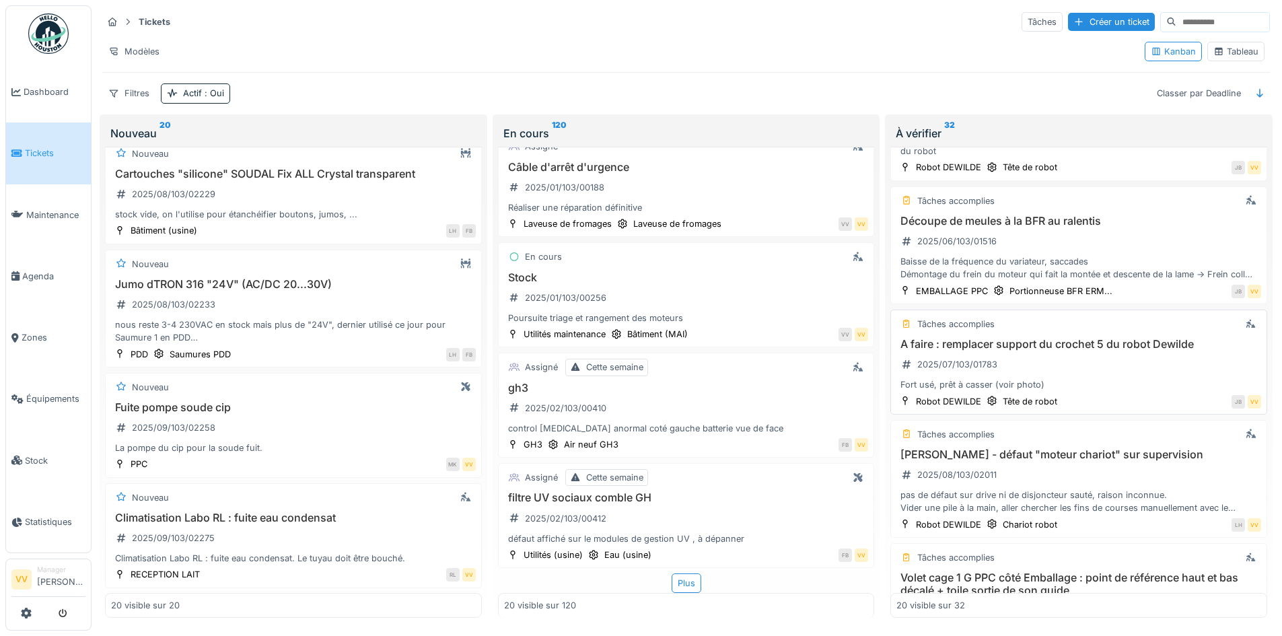
click at [1139, 343] on div "A faire : remplacer support du crochet 5 du robot Dewilde 2025/07/103/01783 For…" at bounding box center [1078, 365] width 365 height 54
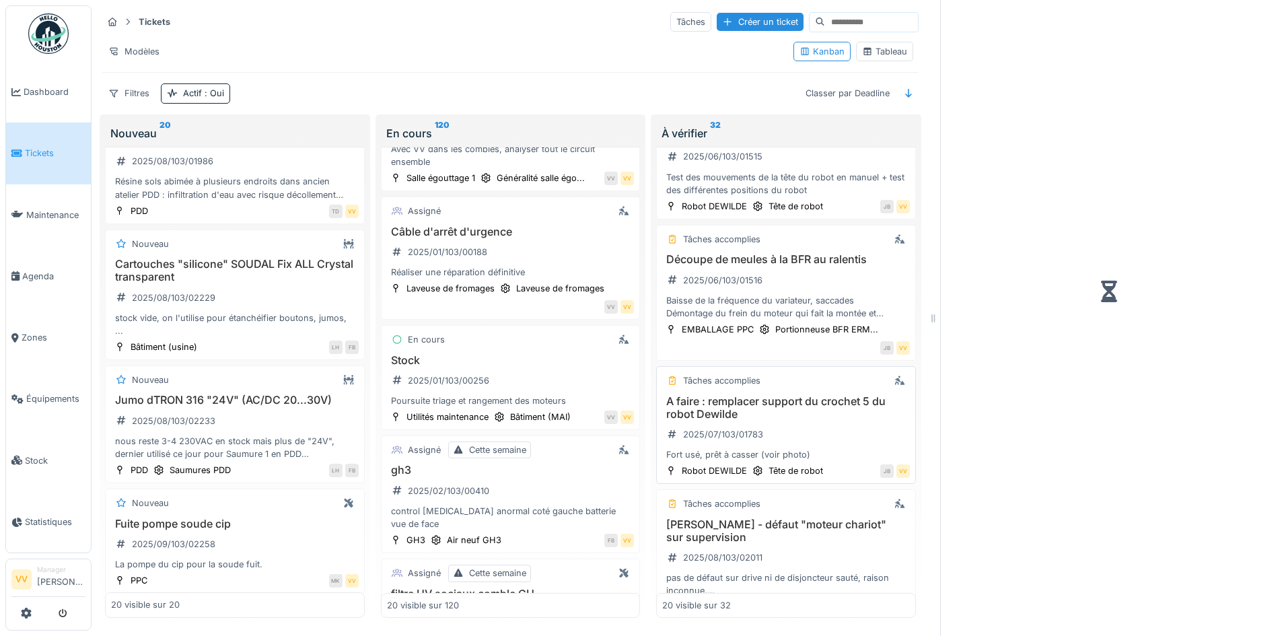
scroll to position [577, 0]
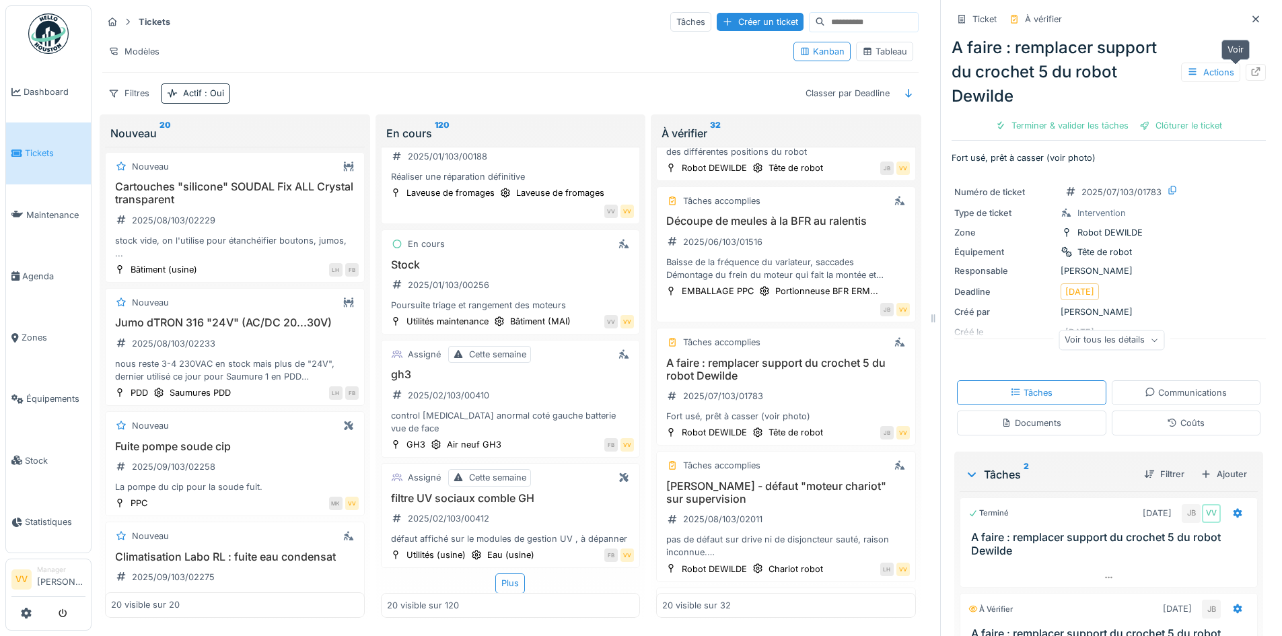
click at [1250, 67] on icon at bounding box center [1255, 71] width 11 height 9
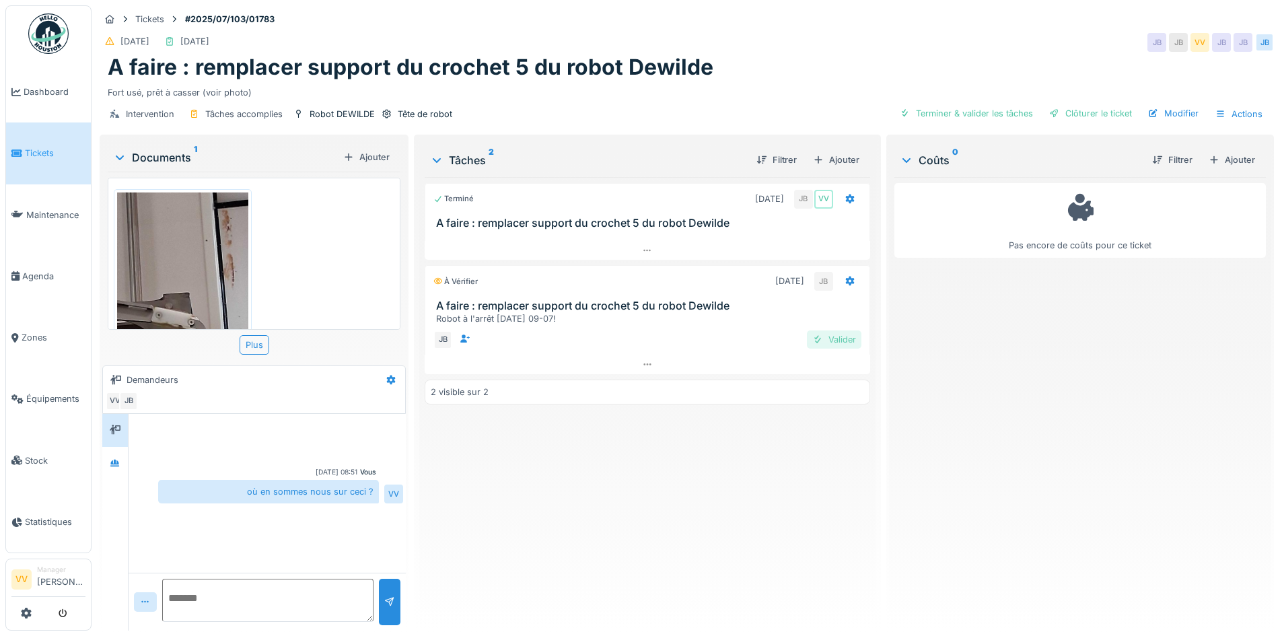
click at [824, 340] on div "Valider" at bounding box center [834, 339] width 55 height 18
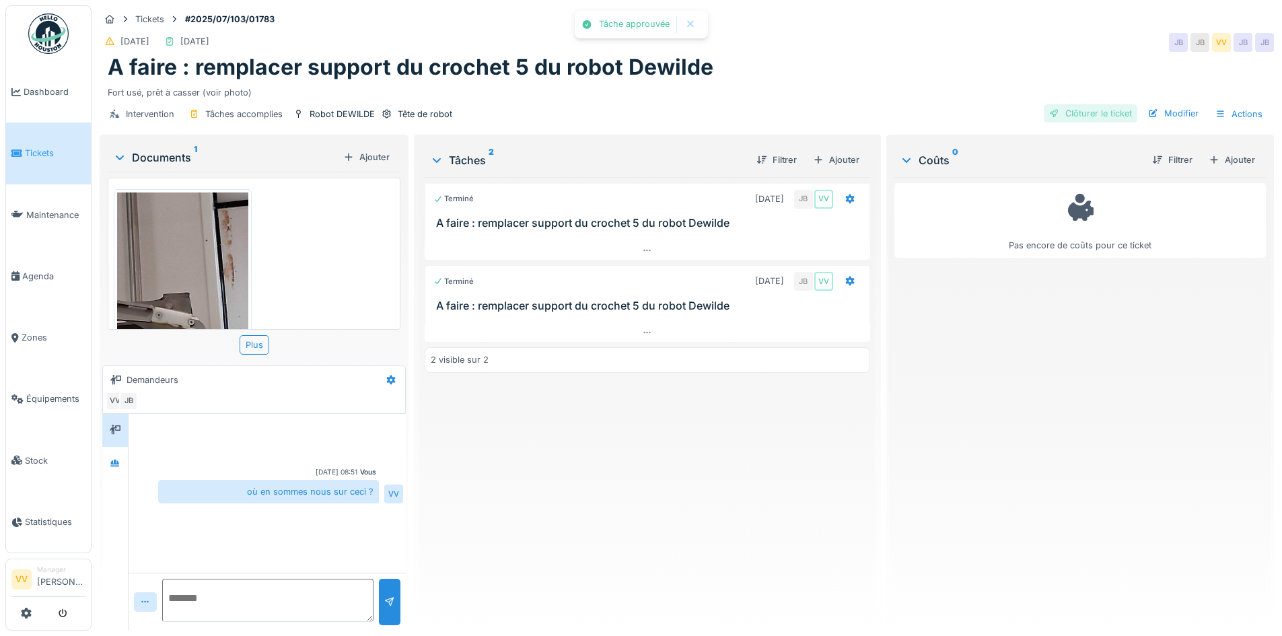
click at [1063, 111] on div "Clôturer le ticket" at bounding box center [1091, 113] width 94 height 18
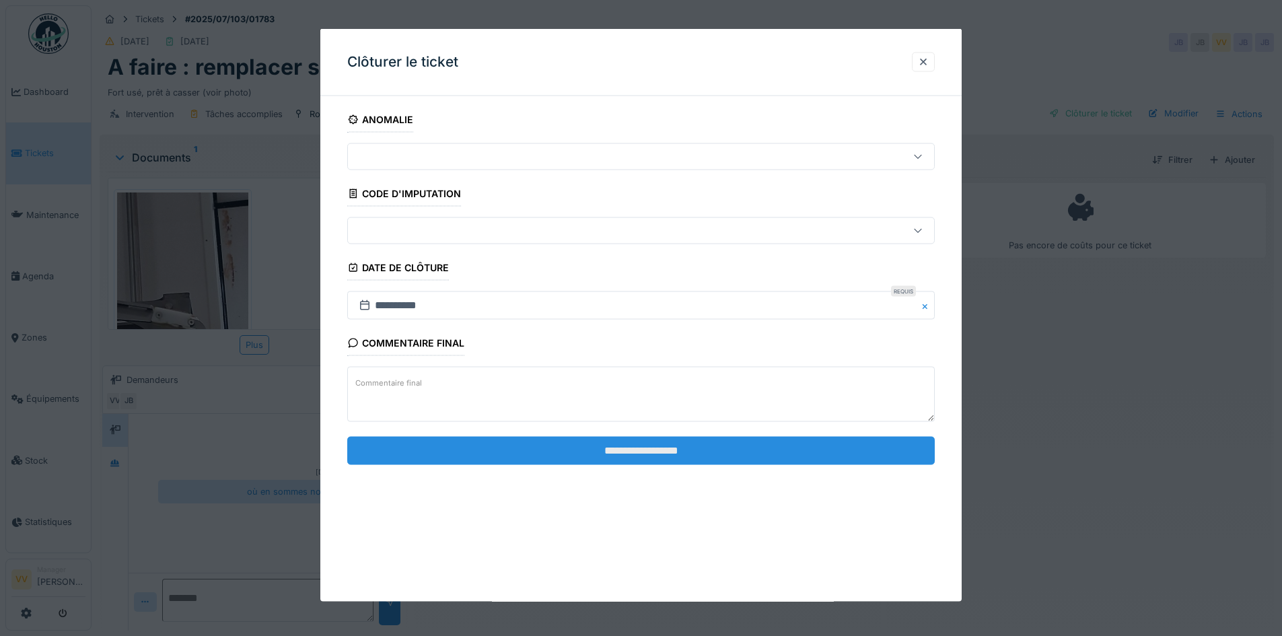
click at [613, 443] on input "**********" at bounding box center [640, 450] width 587 height 28
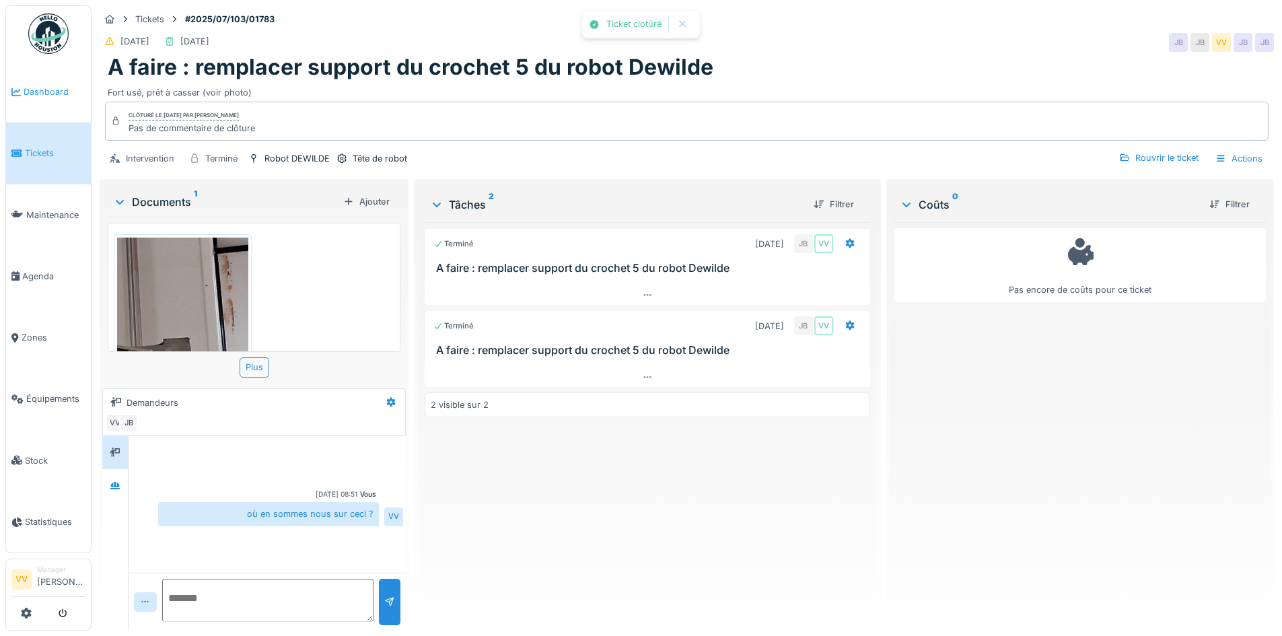
click at [31, 81] on link "Dashboard" at bounding box center [48, 91] width 85 height 61
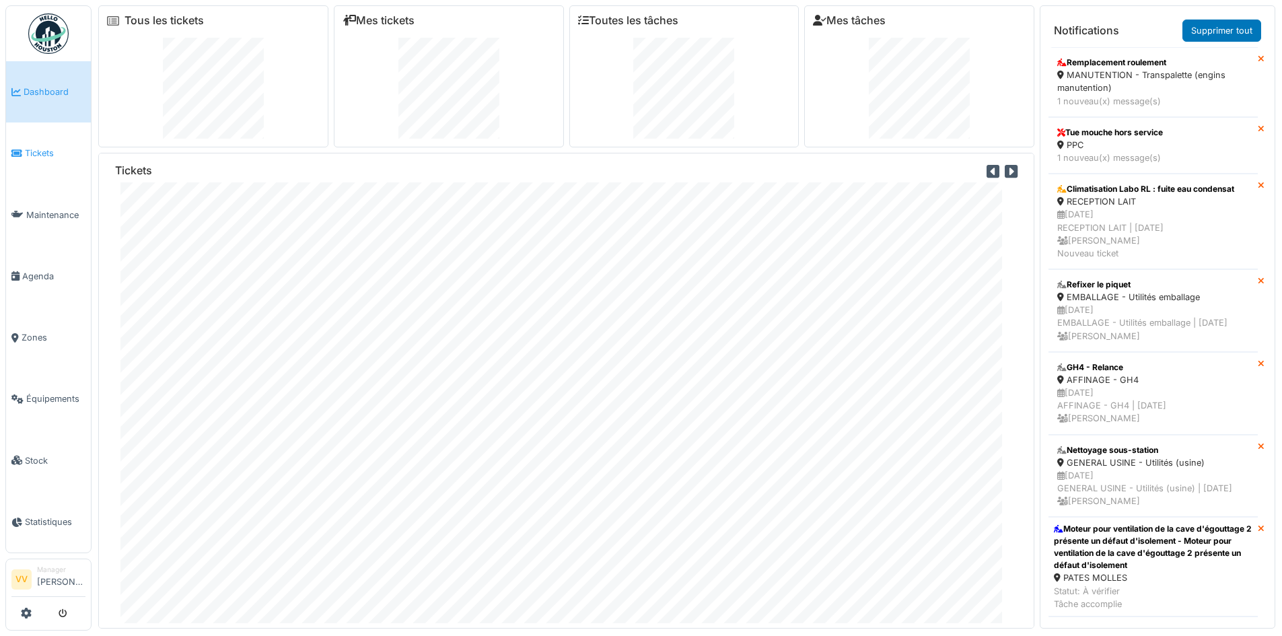
click at [11, 161] on link "Tickets" at bounding box center [48, 152] width 85 height 61
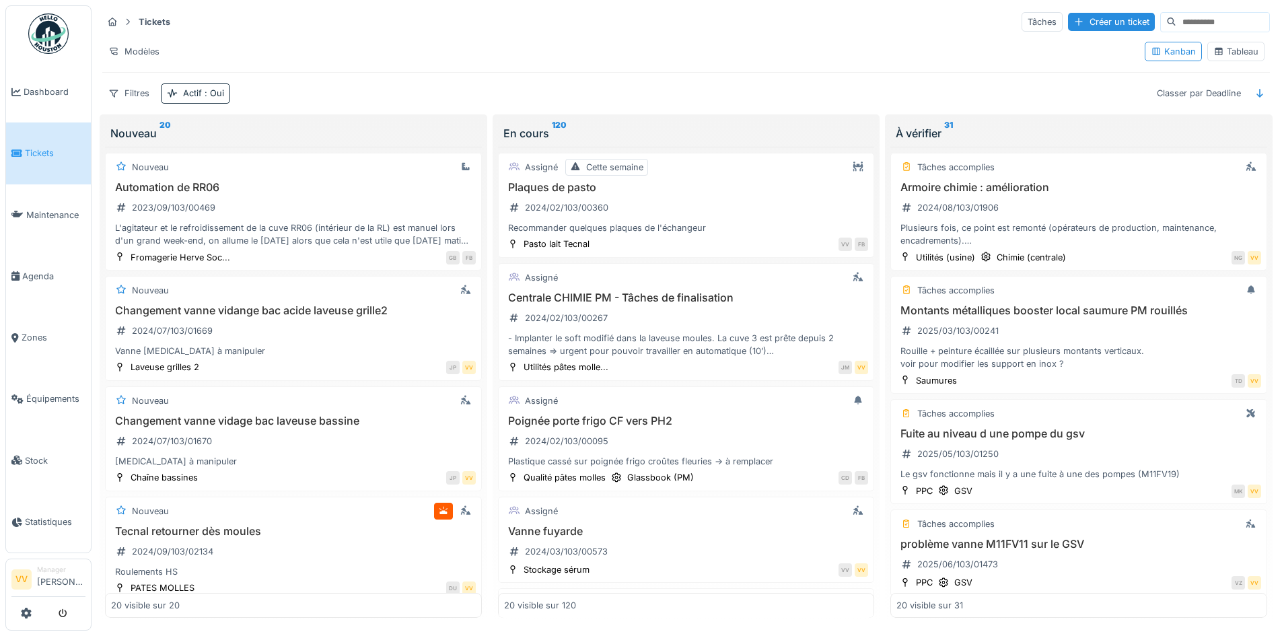
click at [36, 132] on link "Tickets" at bounding box center [48, 152] width 85 height 61
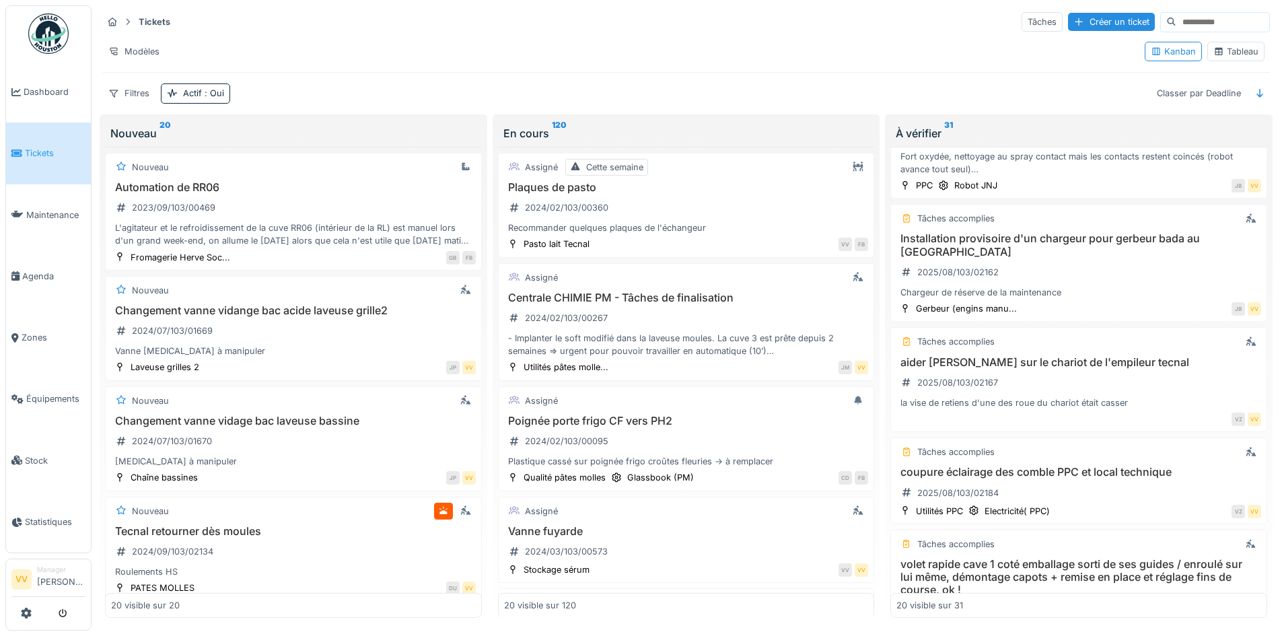
scroll to position [1144, 0]
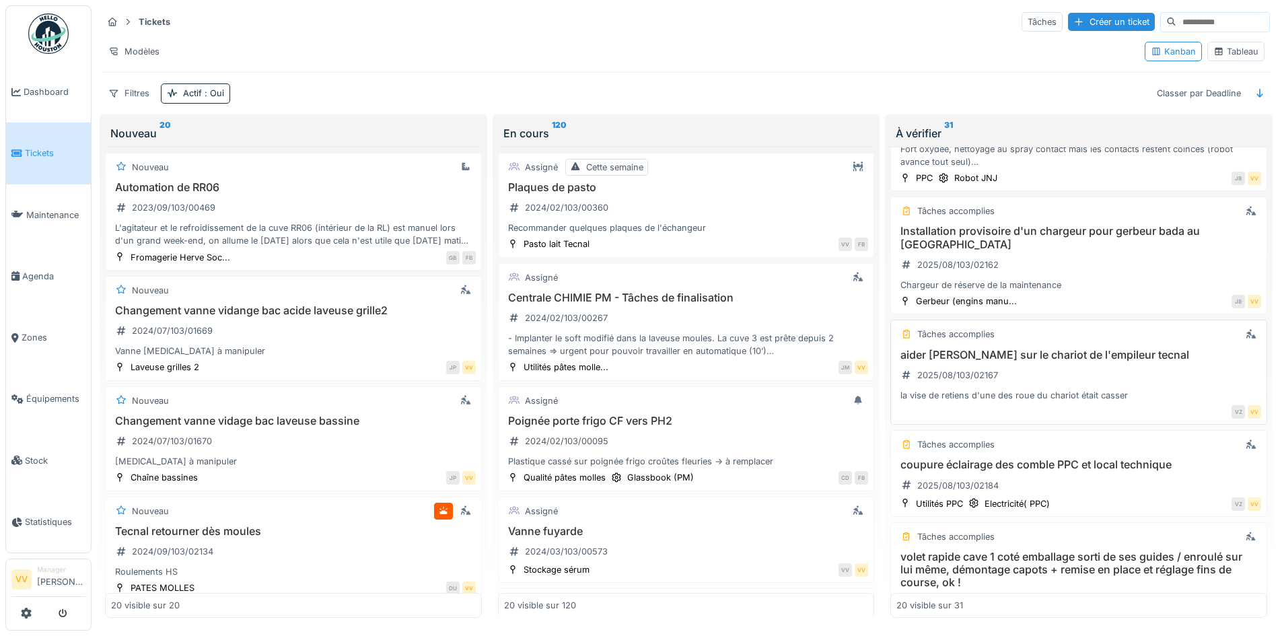
click at [1106, 349] on div "aider julien sur le chariot de l'empileur tecnal 2025/08/103/02167 la vise de r…" at bounding box center [1078, 376] width 365 height 54
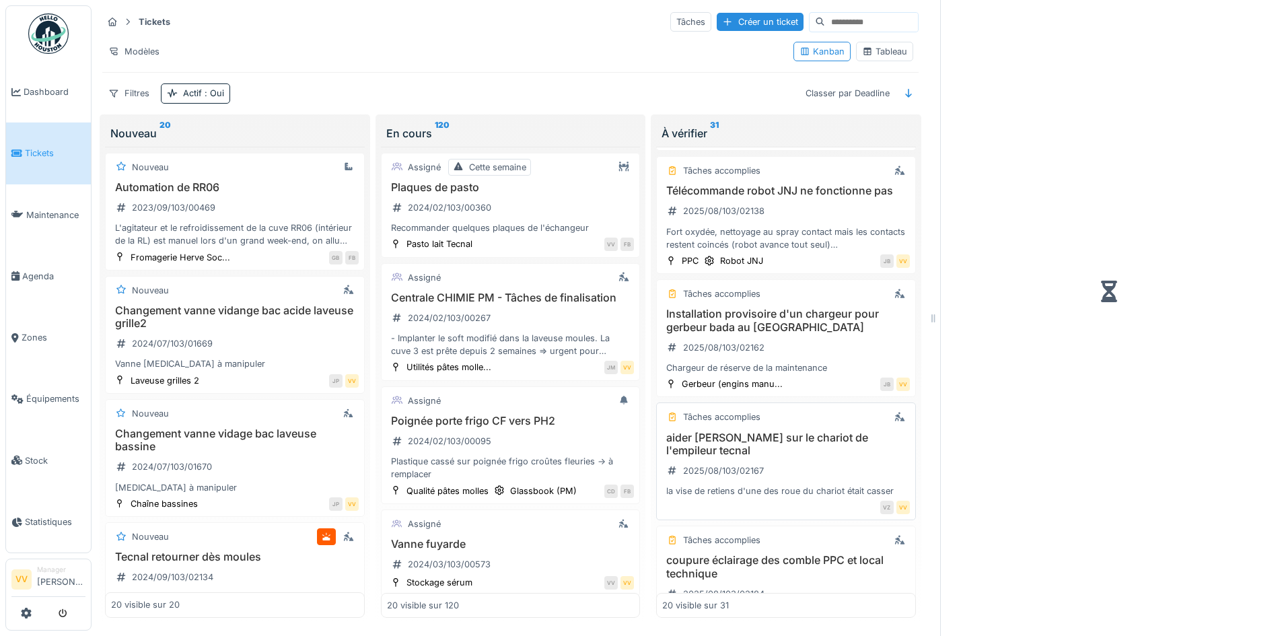
scroll to position [1240, 0]
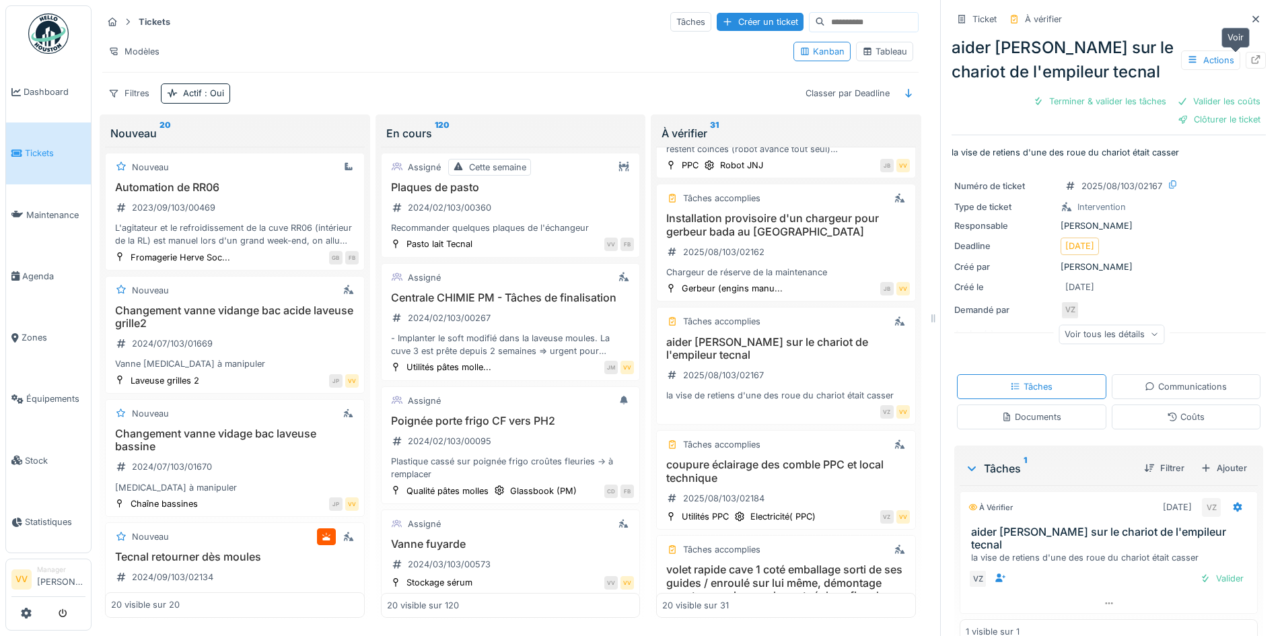
click at [1252, 55] on icon at bounding box center [1256, 59] width 9 height 9
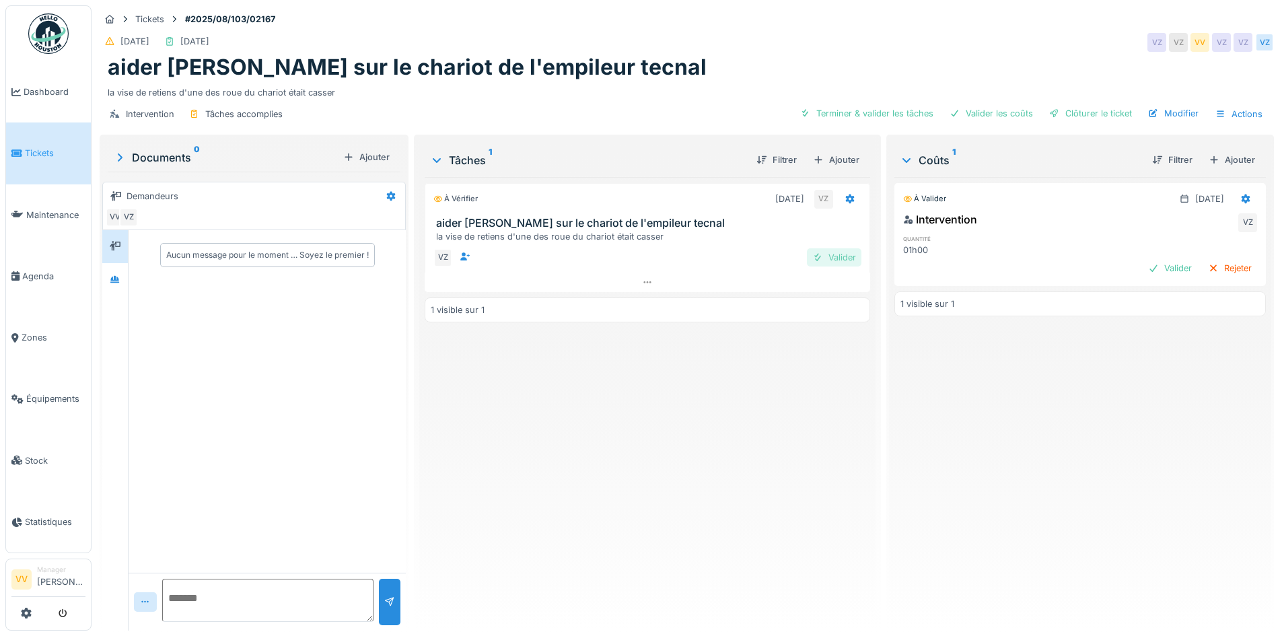
click at [836, 251] on div "Valider" at bounding box center [834, 257] width 55 height 18
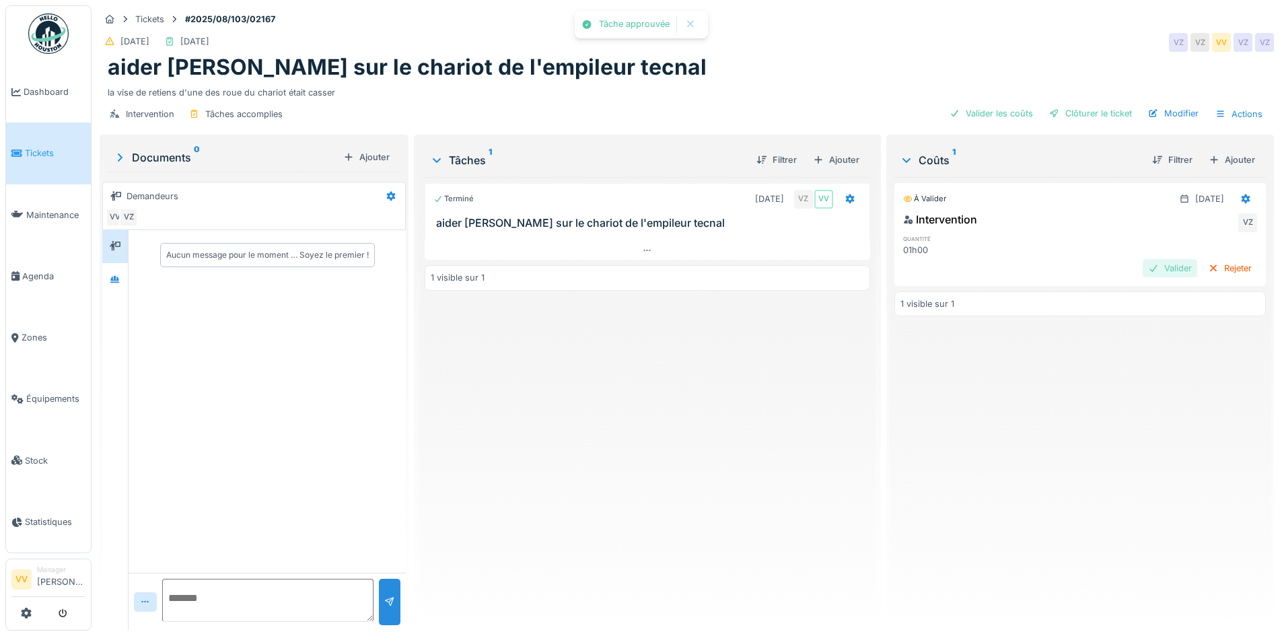
click at [1152, 276] on div "Valider" at bounding box center [1170, 268] width 55 height 18
click at [1098, 108] on div "Clôturer le ticket" at bounding box center [1091, 113] width 94 height 18
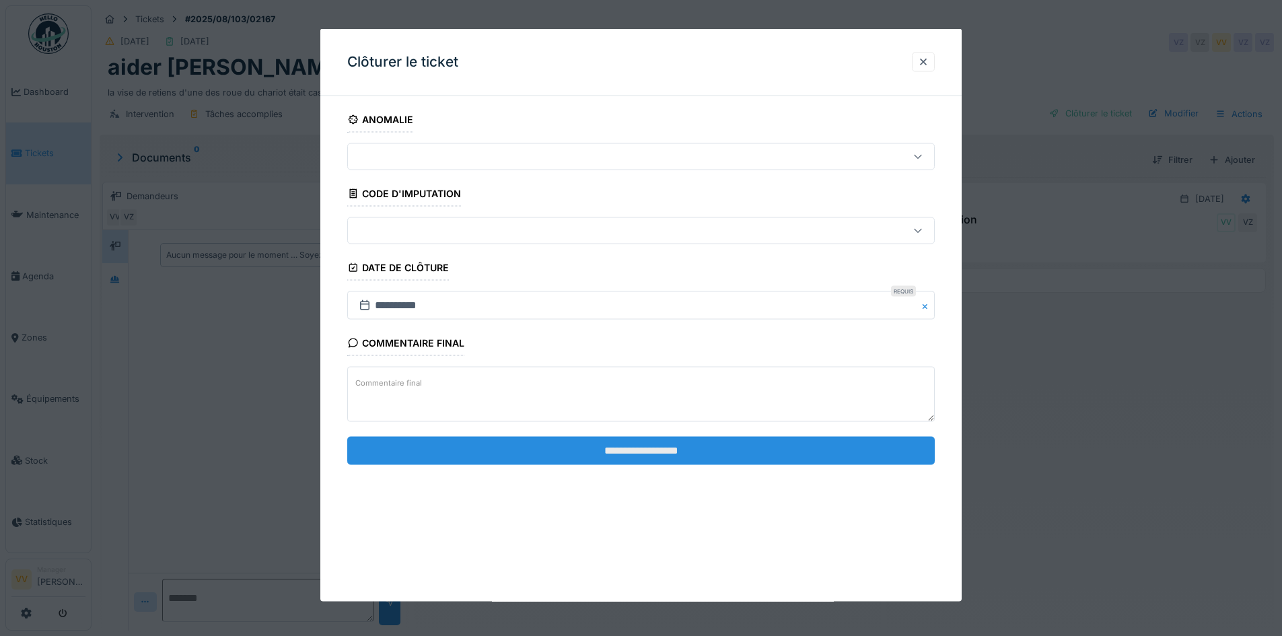
click at [607, 452] on input "**********" at bounding box center [640, 450] width 587 height 28
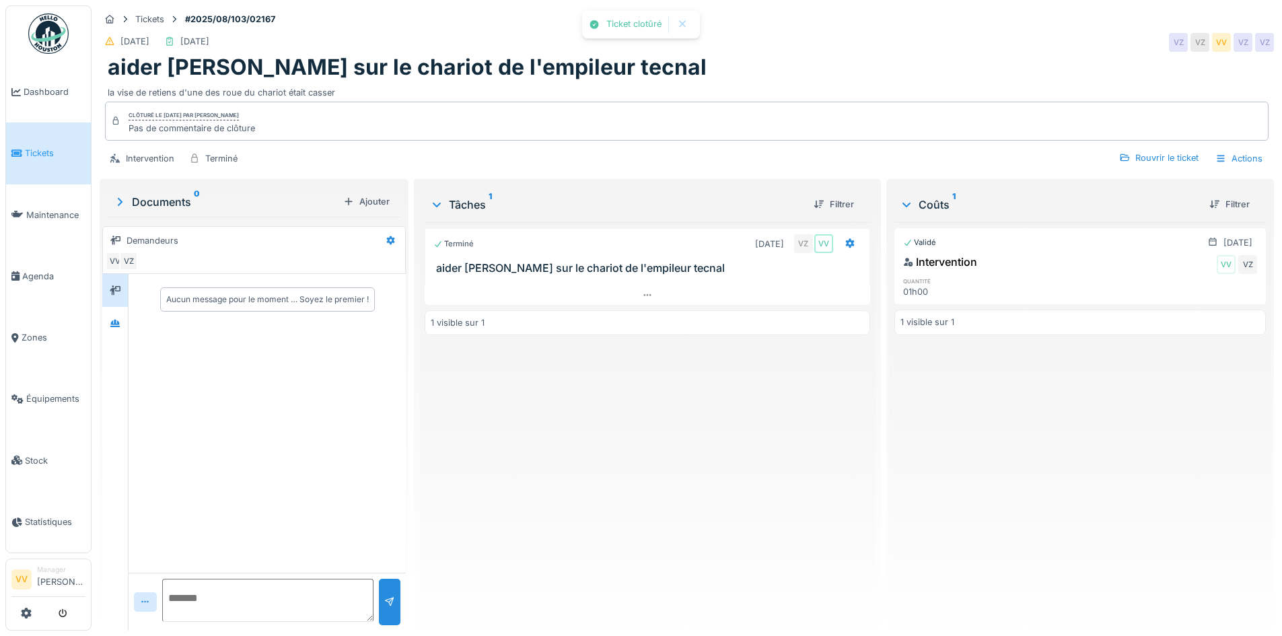
click at [774, 505] on div "Terminé 12/08/2025 VZ VV aider julien sur le chariot de l'empileur tecnal 1 vis…" at bounding box center [647, 421] width 445 height 398
click at [717, 517] on div "Terminé 12/08/2025 VZ VV aider julien sur le chariot de l'empileur tecnal 1 vis…" at bounding box center [647, 421] width 445 height 398
click at [43, 142] on link "Tickets" at bounding box center [48, 152] width 85 height 61
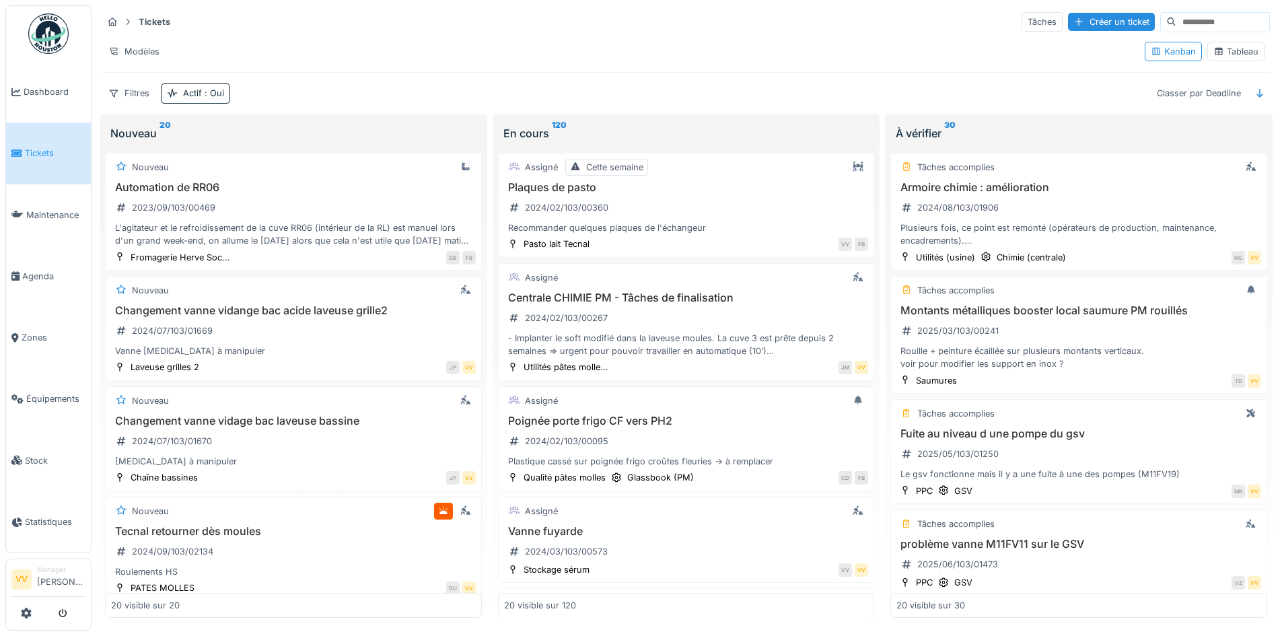
click at [52, 155] on span "Tickets" at bounding box center [55, 153] width 61 height 13
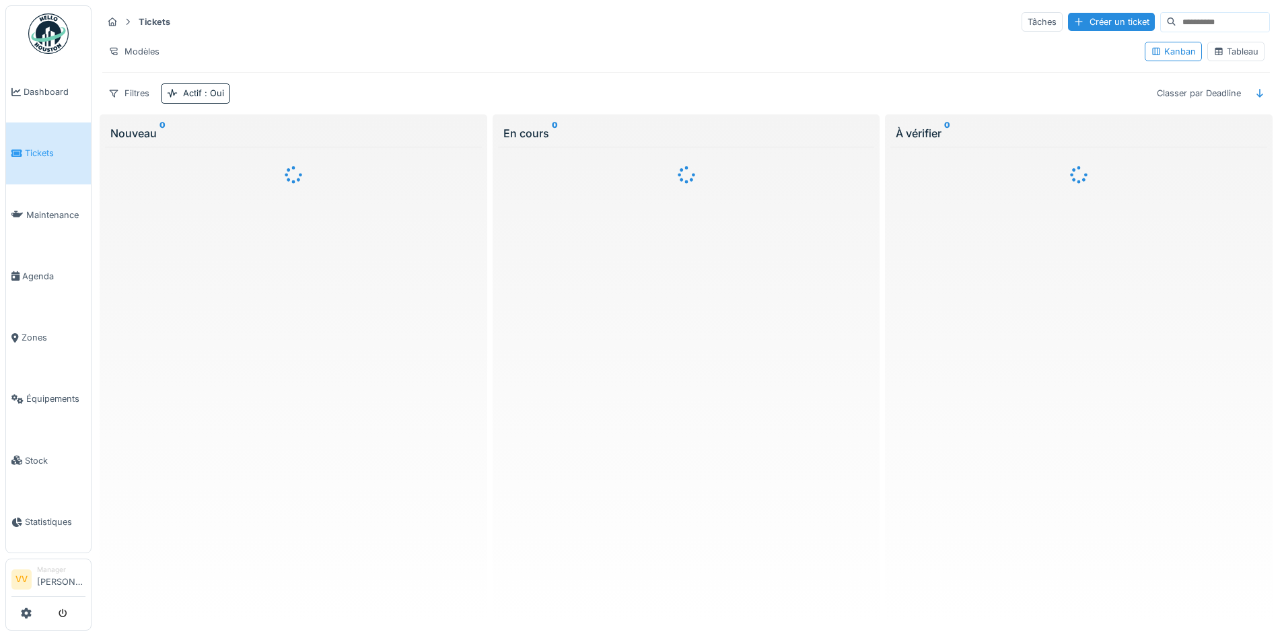
click at [1075, 24] on div "Annuler Tickets Tâches Créer un ticket Modèles Kanban Tableau Filtres Actif : O…" at bounding box center [687, 317] width 1190 height 634
click at [1075, 24] on div "Créer un ticket" at bounding box center [1111, 22] width 87 height 18
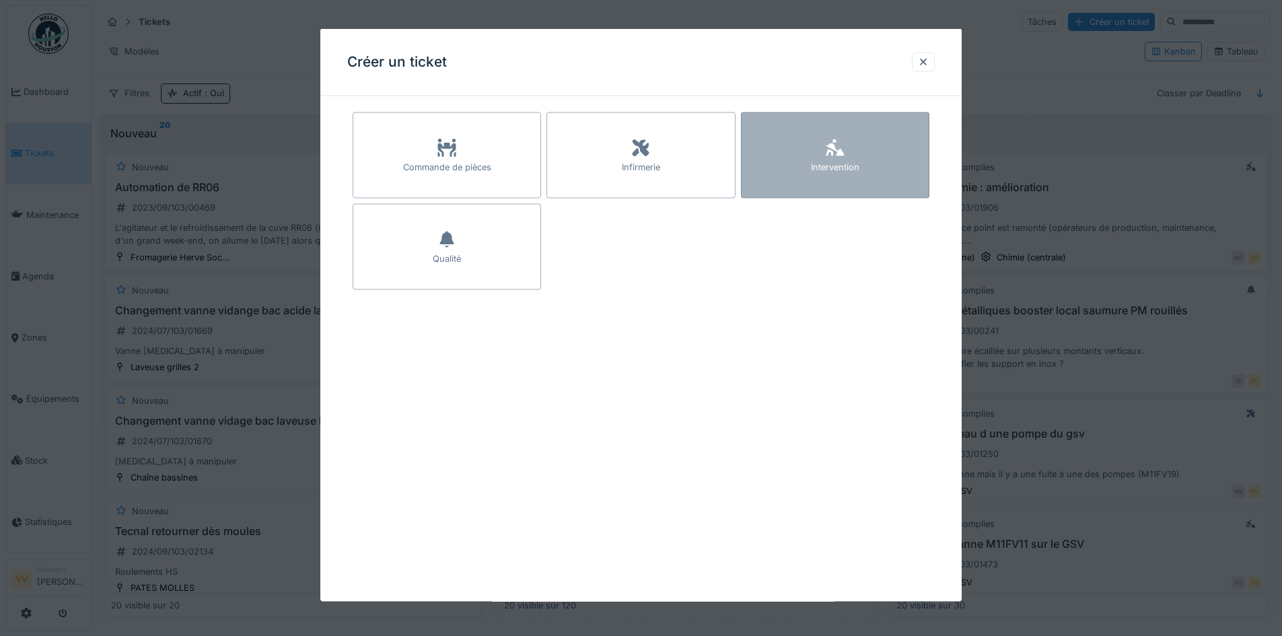
click at [807, 143] on div "Intervention" at bounding box center [835, 155] width 188 height 86
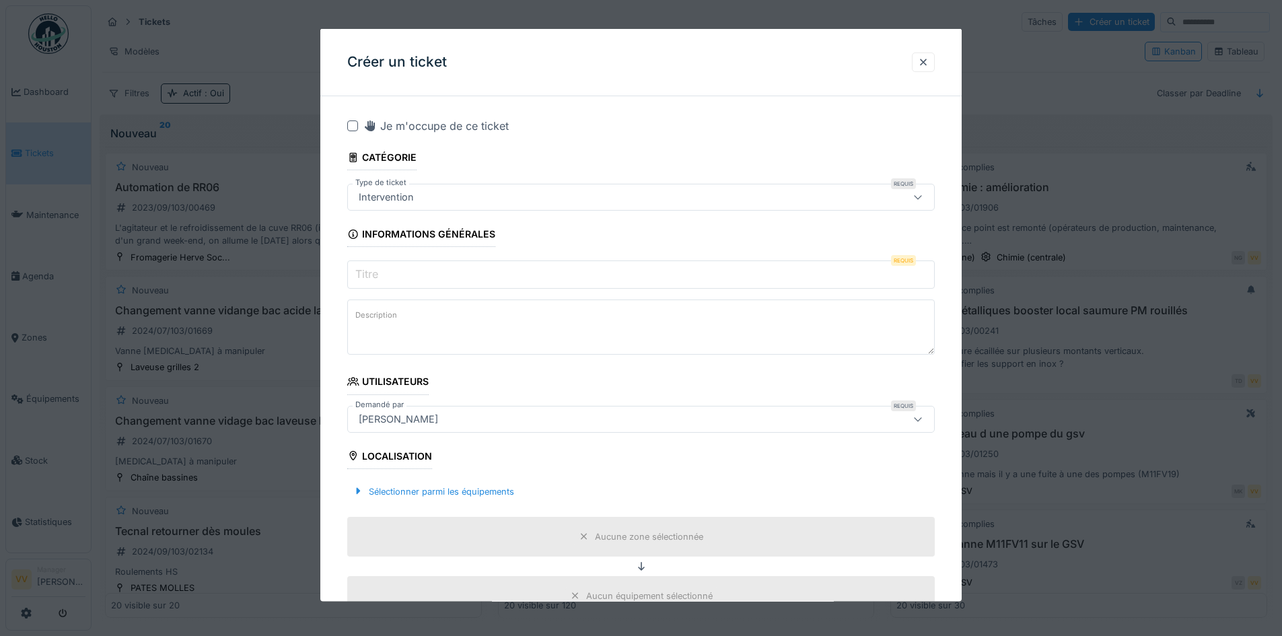
click at [480, 272] on input "Titre" at bounding box center [640, 274] width 587 height 28
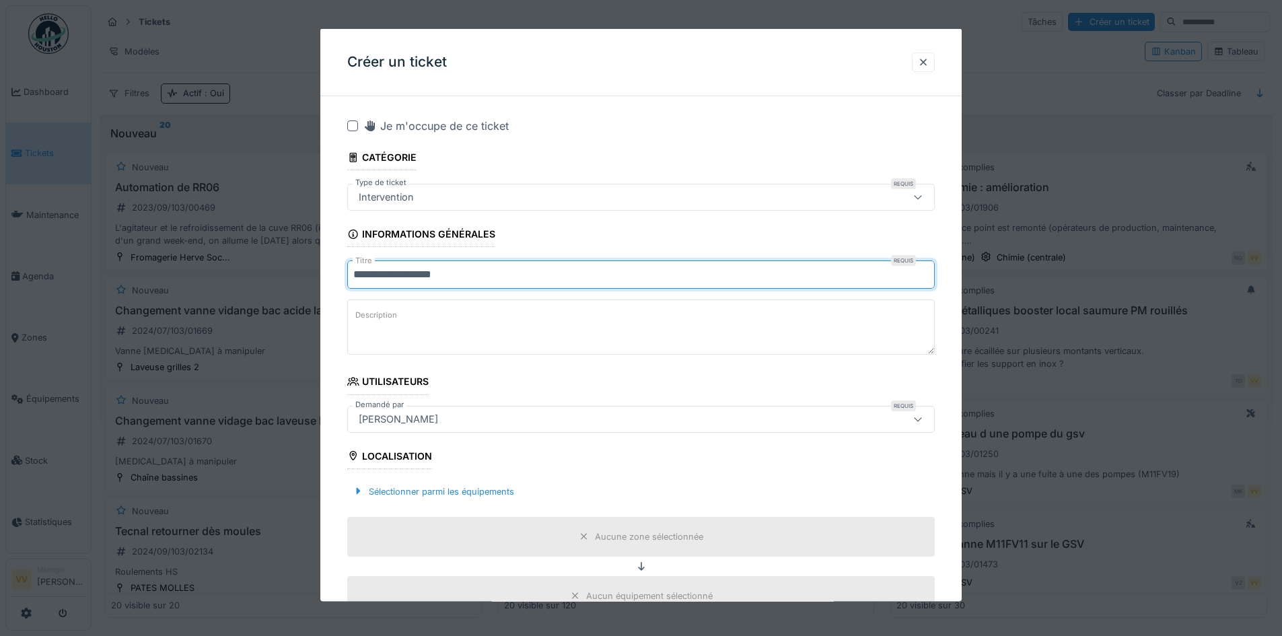
type input "**********"
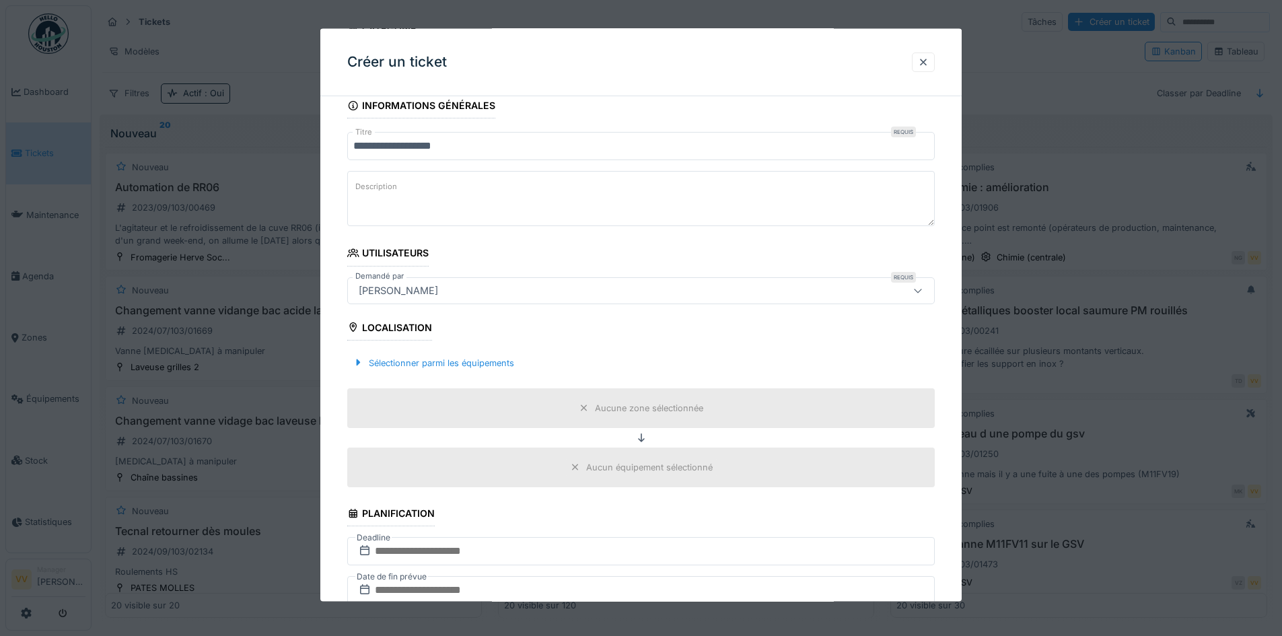
scroll to position [135, 0]
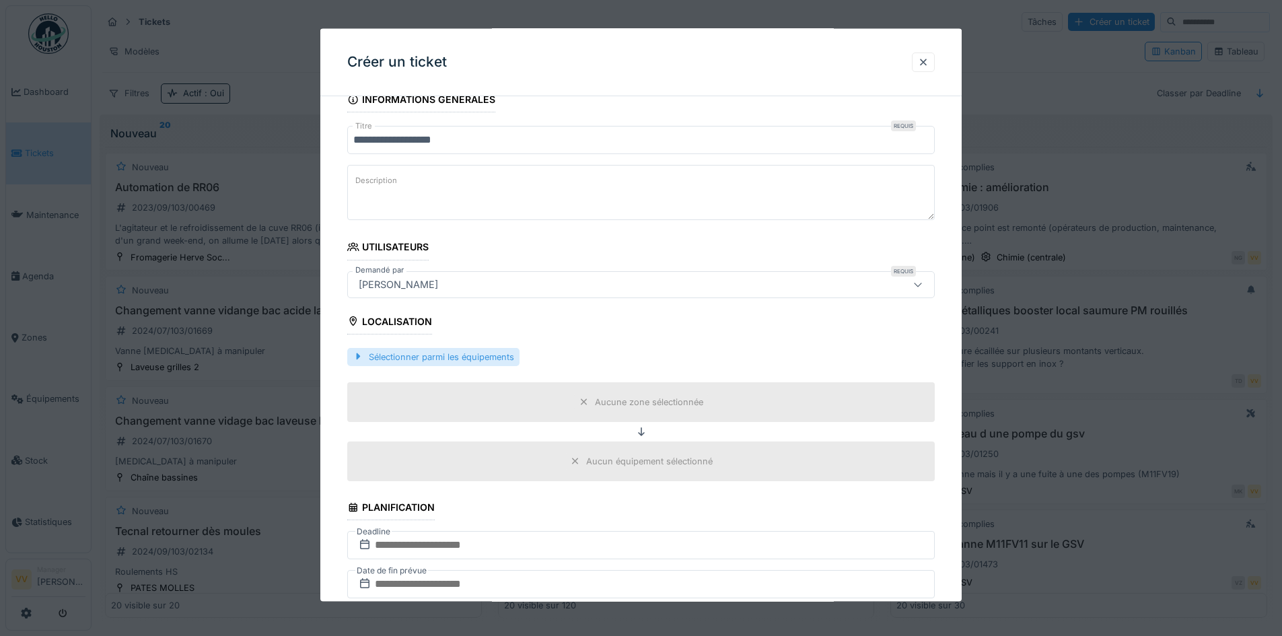
click at [494, 359] on div "Sélectionner parmi les équipements" at bounding box center [433, 356] width 172 height 18
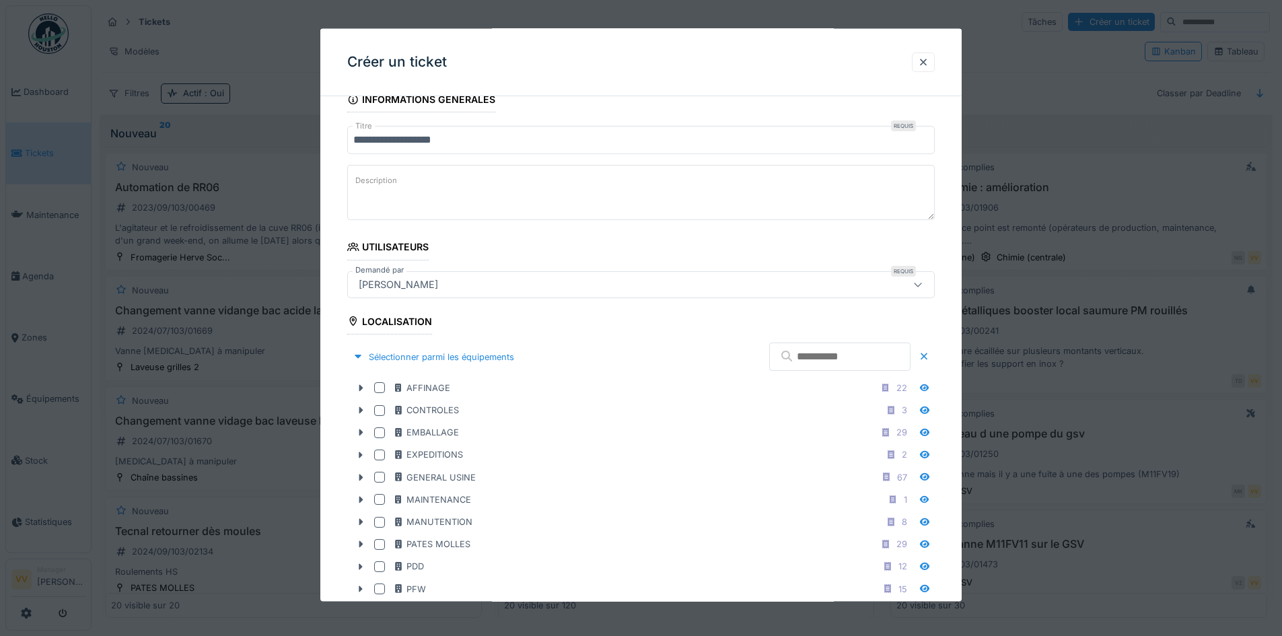
click at [797, 357] on input "text" at bounding box center [839, 357] width 141 height 28
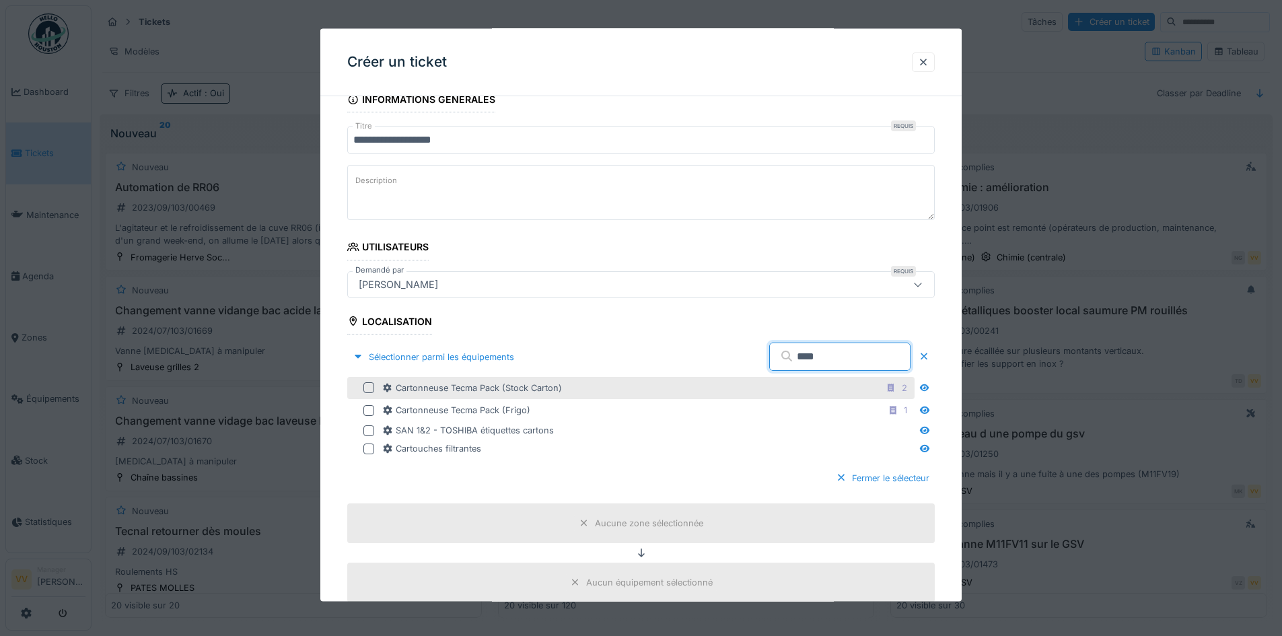
type input "****"
click at [364, 386] on div at bounding box center [368, 387] width 11 height 11
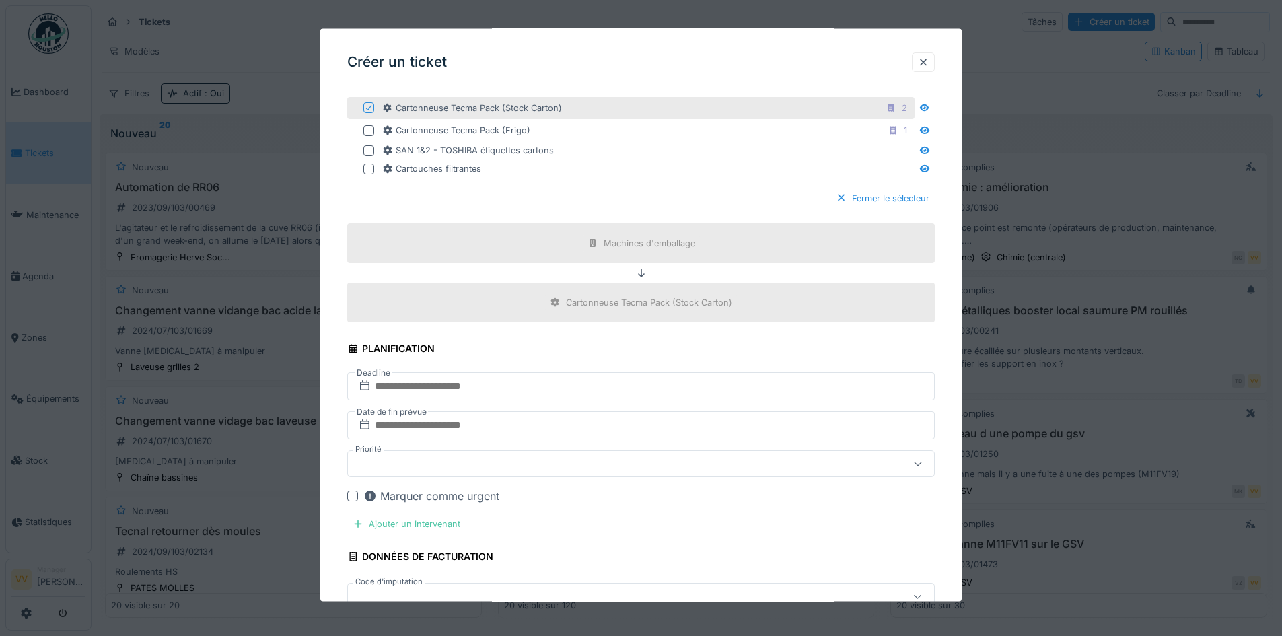
scroll to position [538, 0]
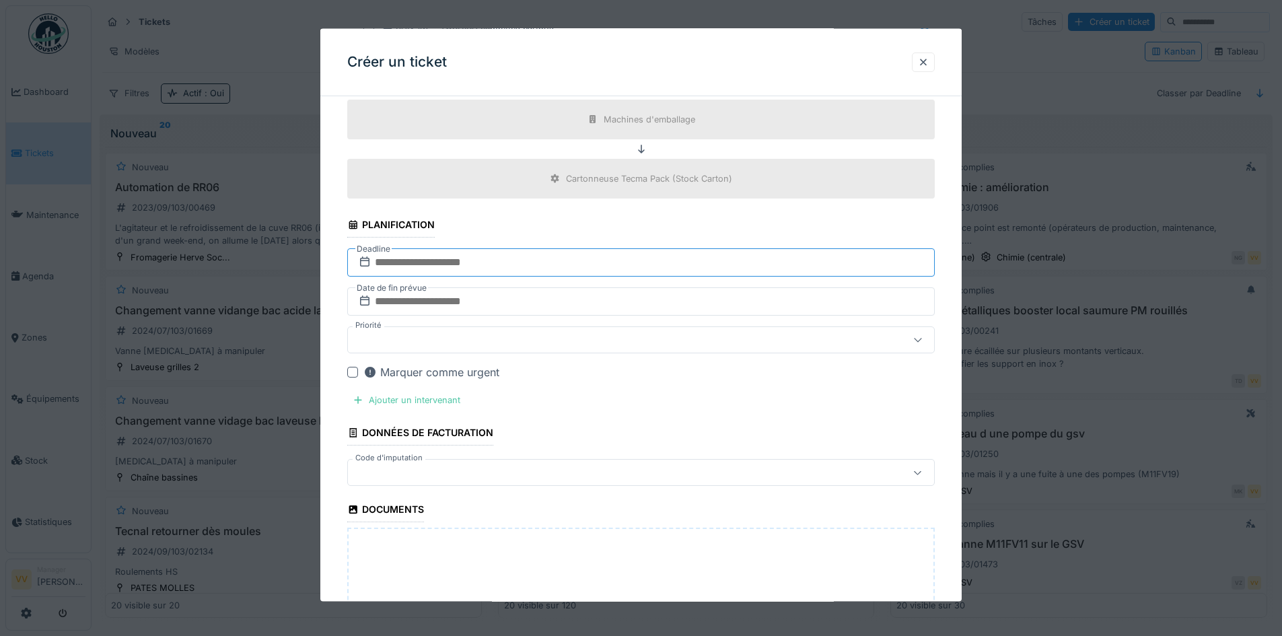
click at [577, 252] on input "text" at bounding box center [640, 262] width 587 height 28
click at [666, 441] on div "29" at bounding box center [665, 438] width 18 height 18
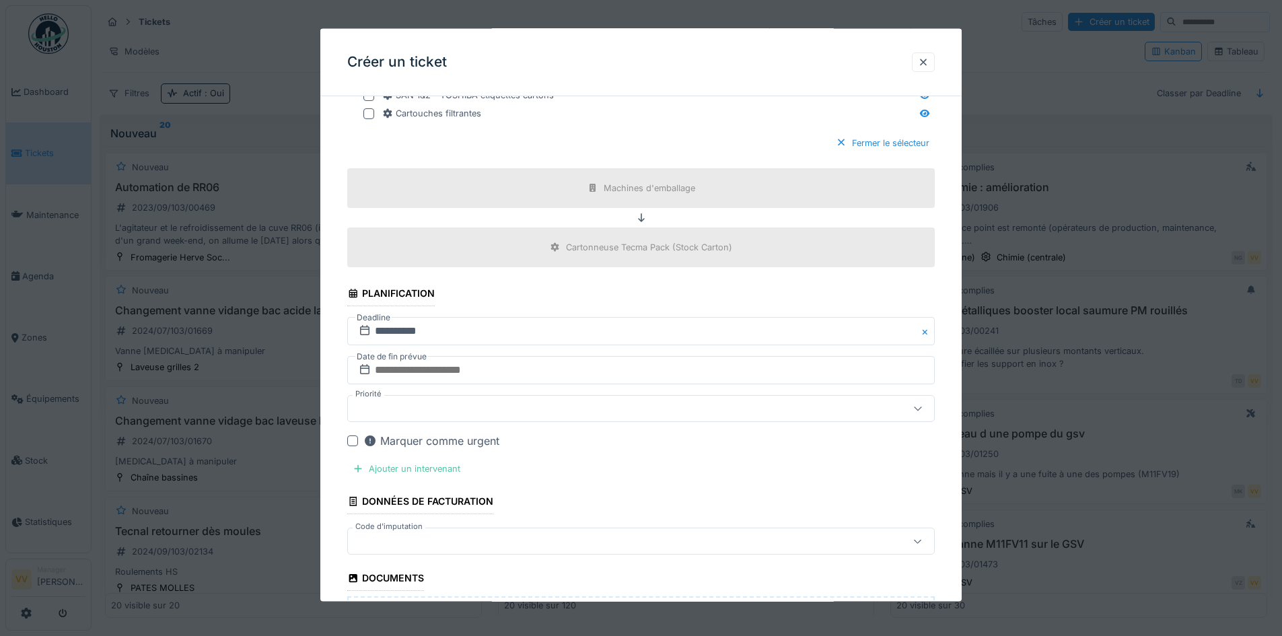
scroll to position [471, 0]
click at [412, 438] on div "Marquer comme urgent" at bounding box center [431, 439] width 136 height 16
click at [372, 466] on div "Ajouter un intervenant" at bounding box center [406, 467] width 118 height 18
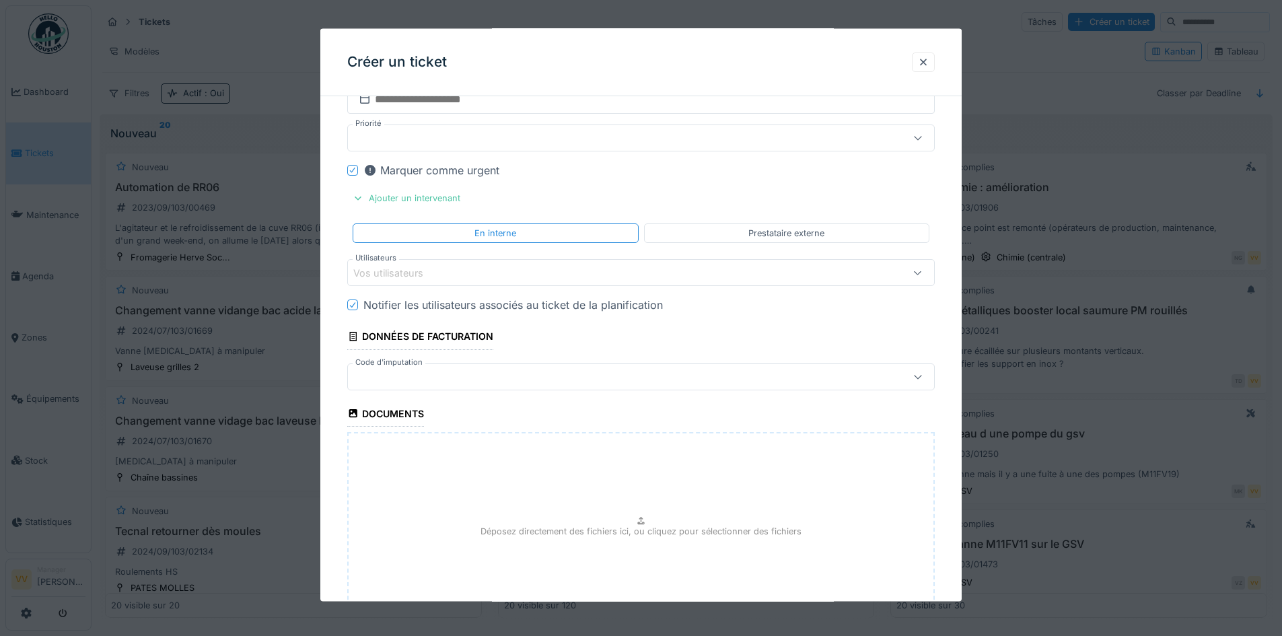
click at [445, 271] on div "Vos utilisateurs" at bounding box center [606, 272] width 507 height 15
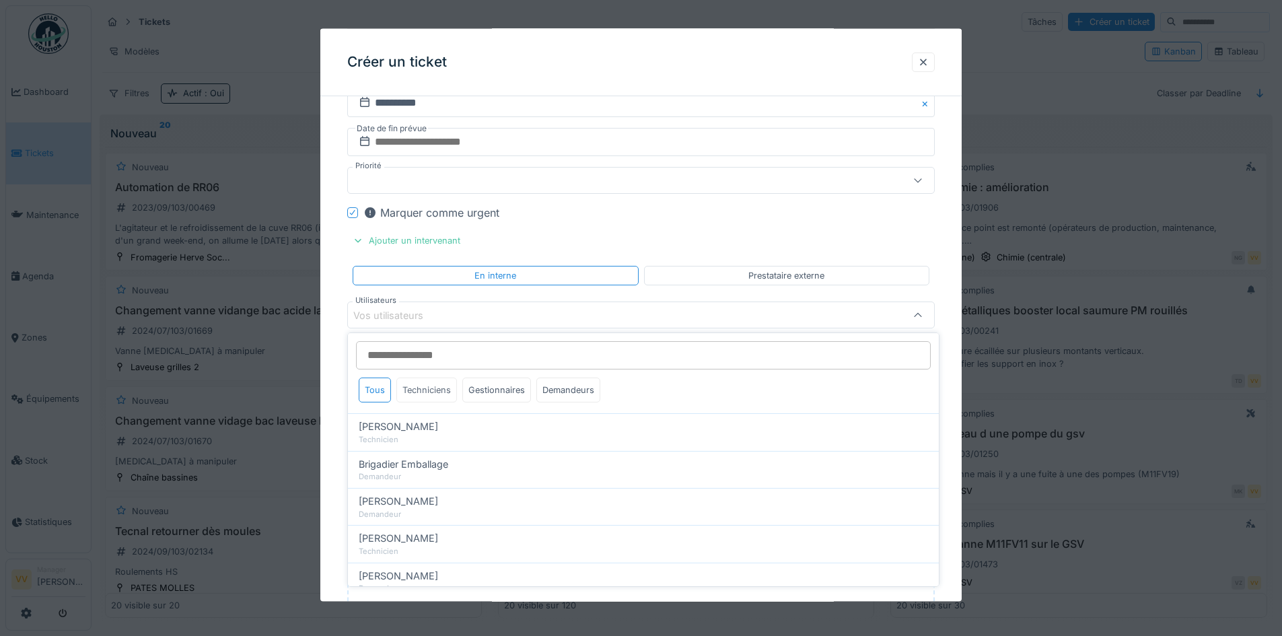
click at [419, 398] on div "Techniciens" at bounding box center [426, 390] width 61 height 25
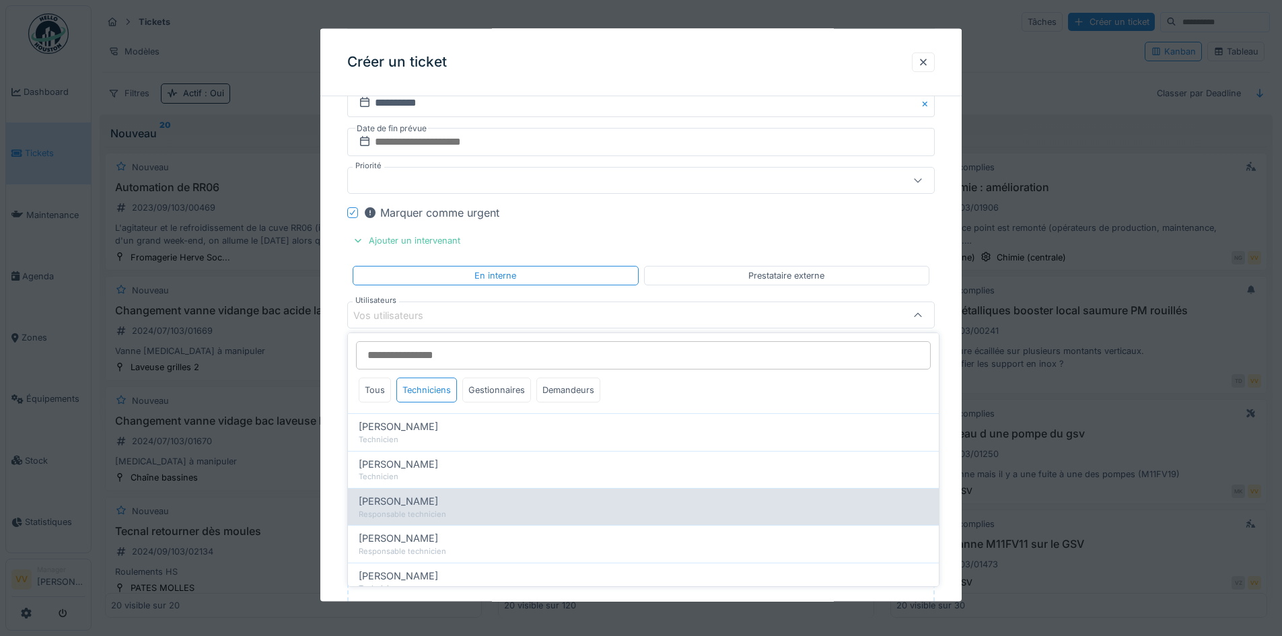
click at [400, 505] on span "Julien Bebronne" at bounding box center [398, 501] width 79 height 15
type input "****"
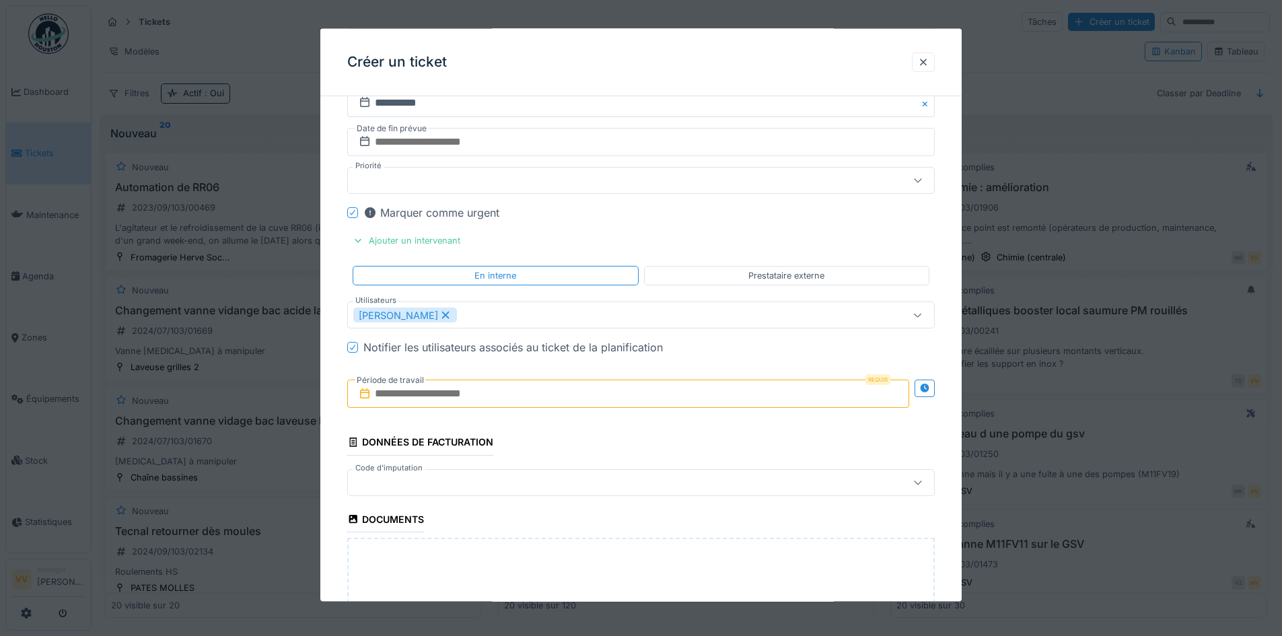
click at [896, 223] on fieldset "**********" at bounding box center [640, 104] width 587 height 1391
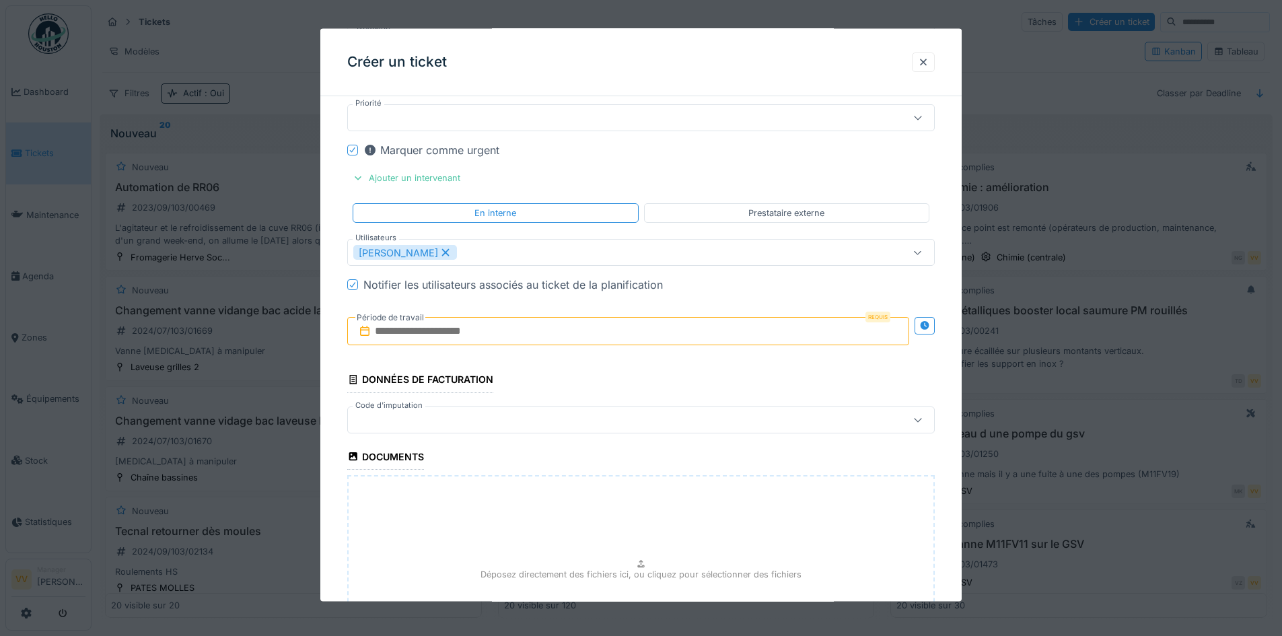
scroll to position [832, 0]
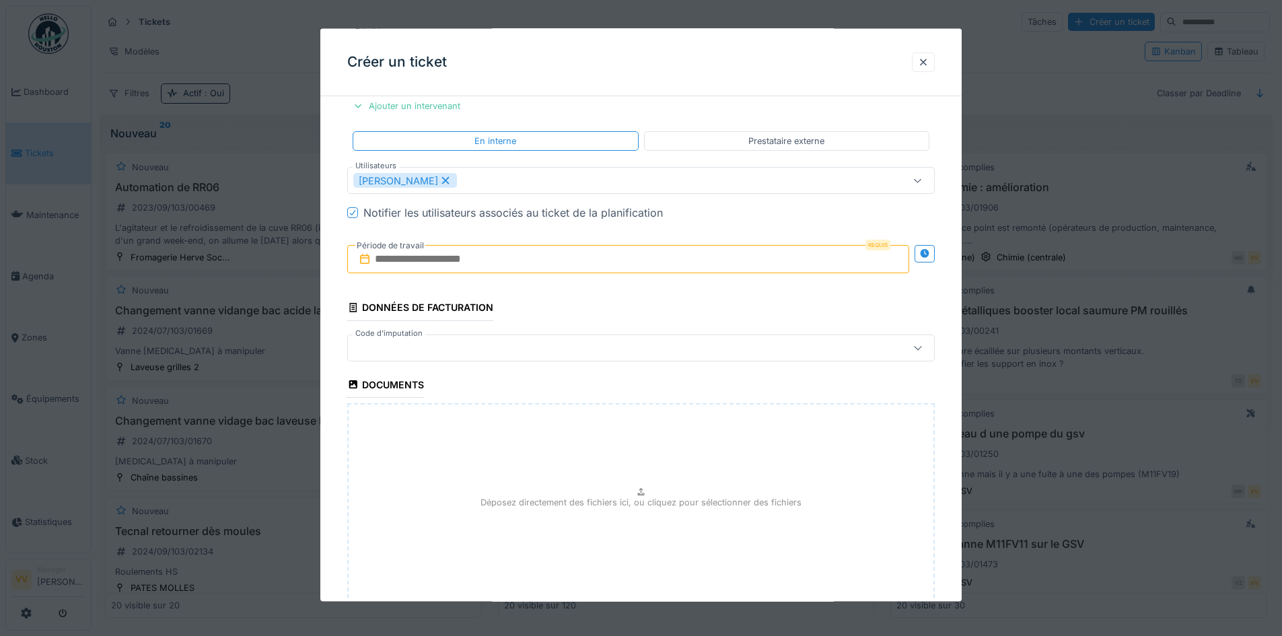
click at [547, 265] on input "text" at bounding box center [628, 259] width 562 height 28
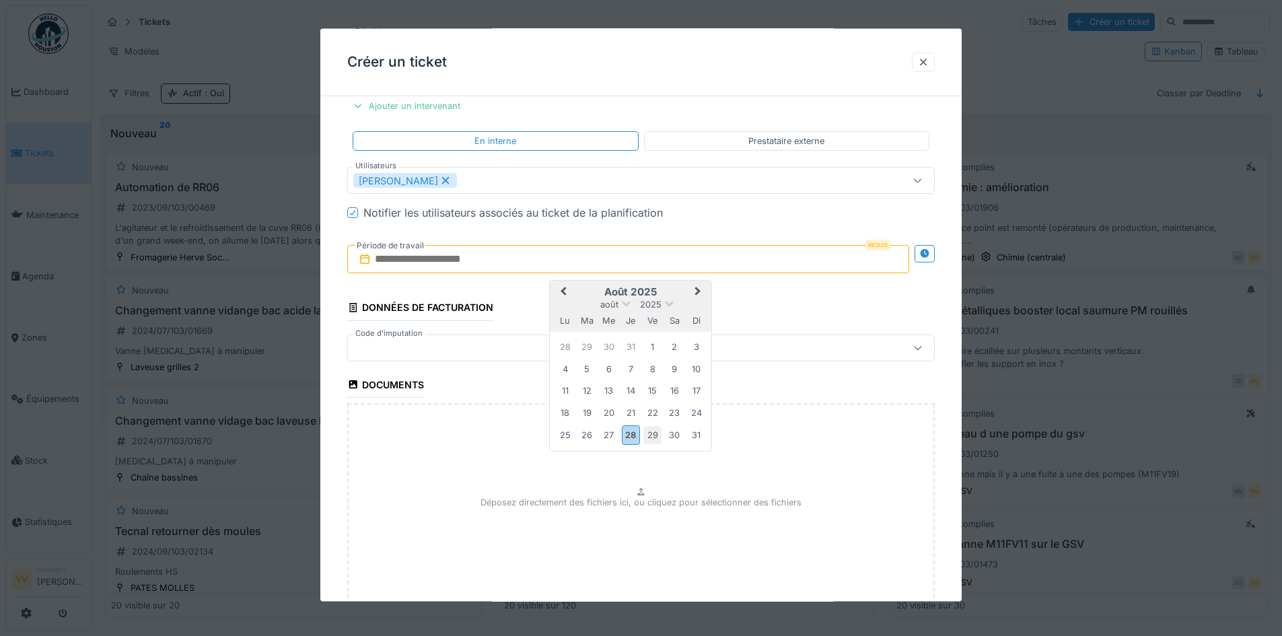
click at [653, 434] on div "29" at bounding box center [652, 435] width 18 height 18
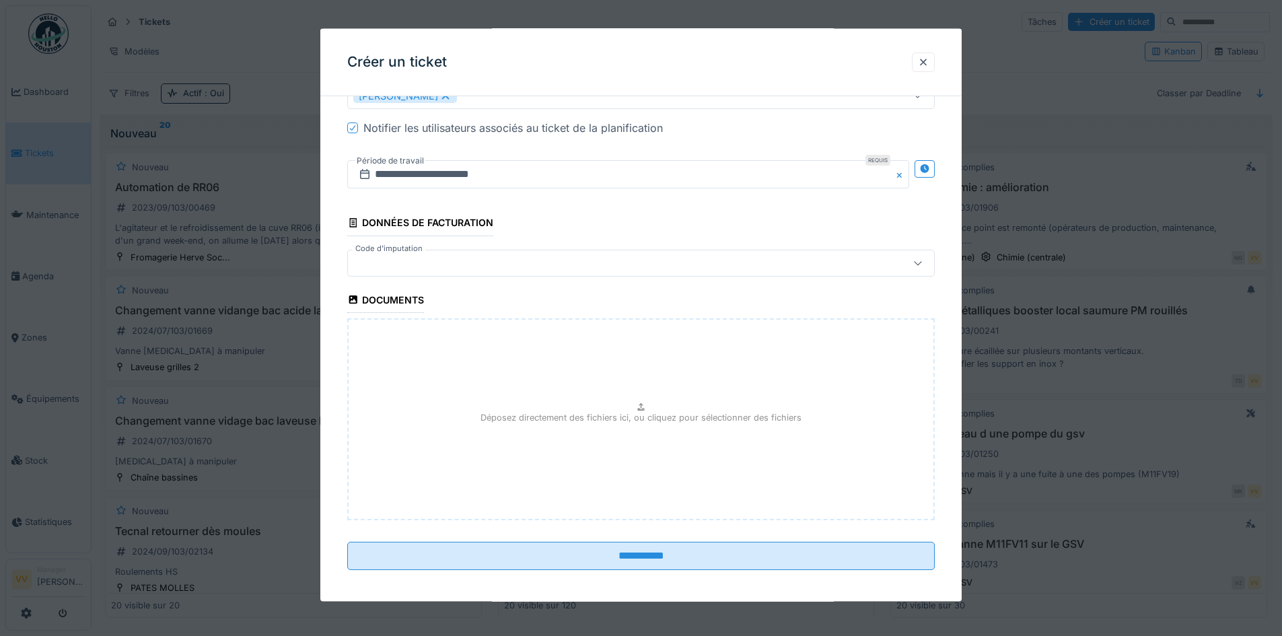
scroll to position [923, 0]
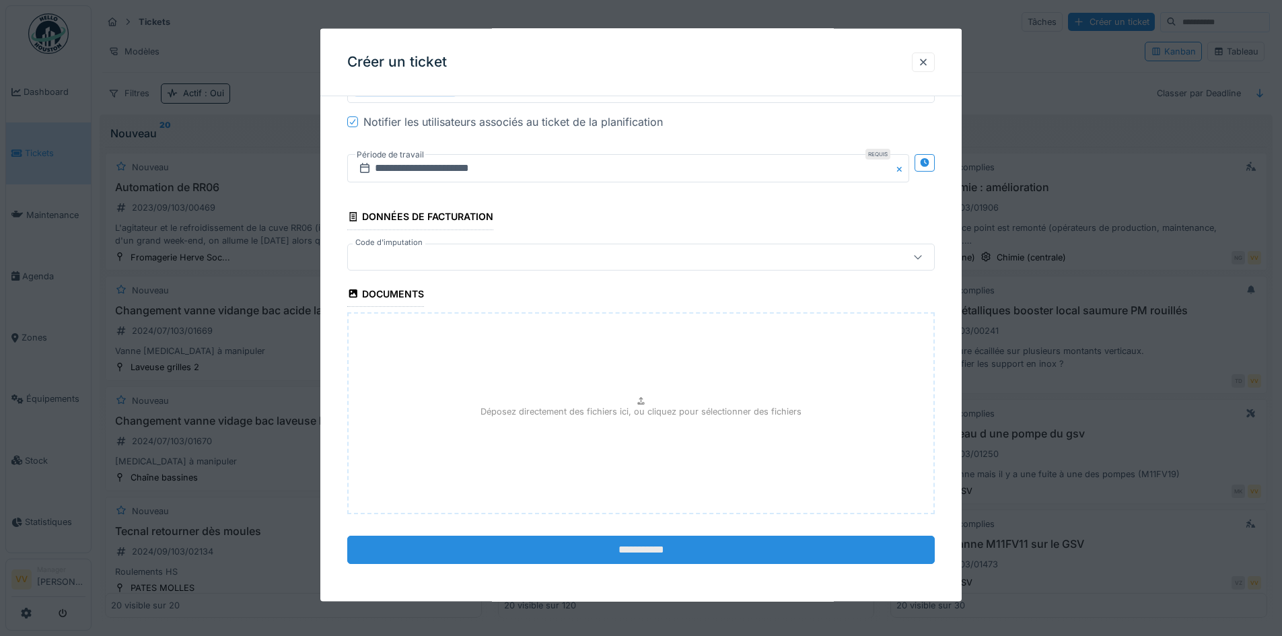
click at [622, 552] on input "**********" at bounding box center [640, 549] width 587 height 28
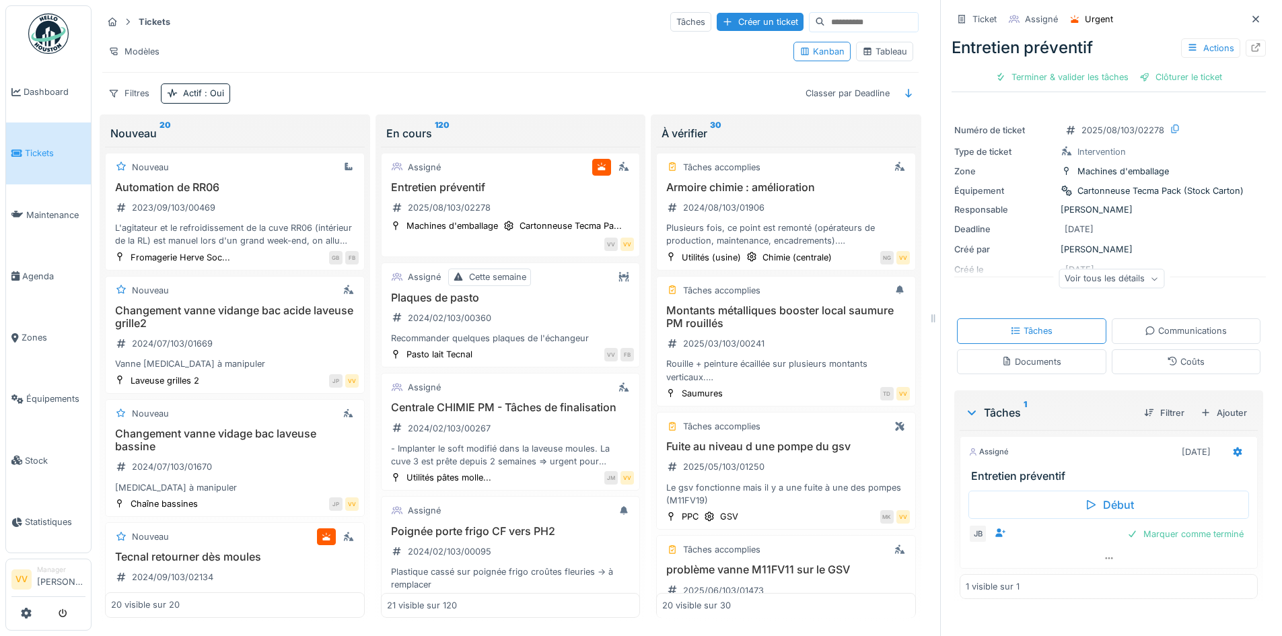
click at [39, 158] on link "Tickets" at bounding box center [48, 152] width 85 height 61
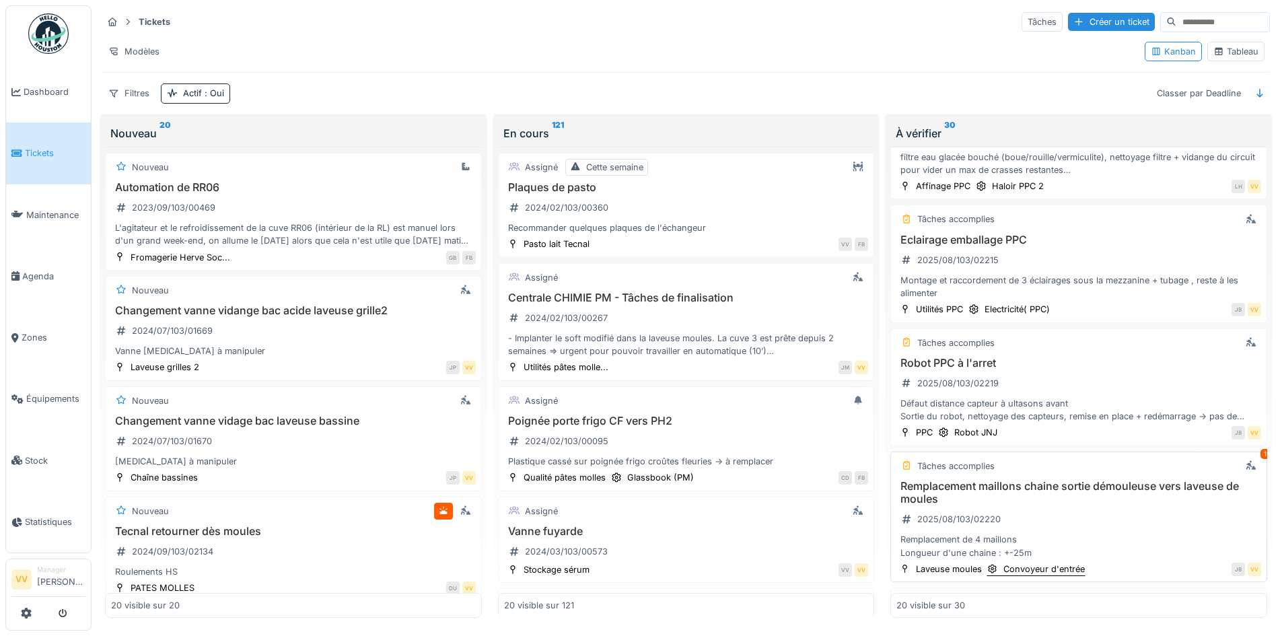
scroll to position [1570, 0]
